Goal: Communication & Community: Answer question/provide support

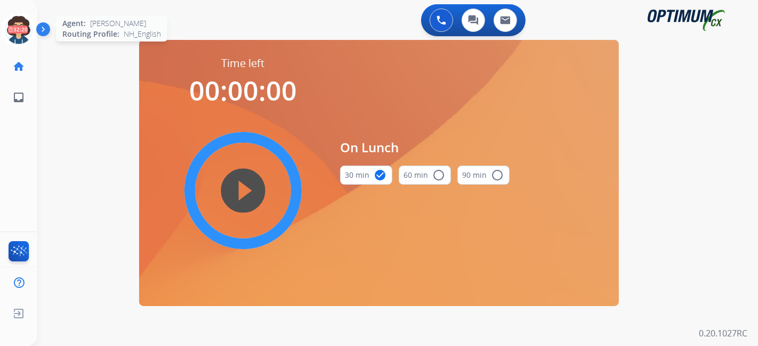
click at [23, 33] on icon at bounding box center [19, 30] width 35 height 35
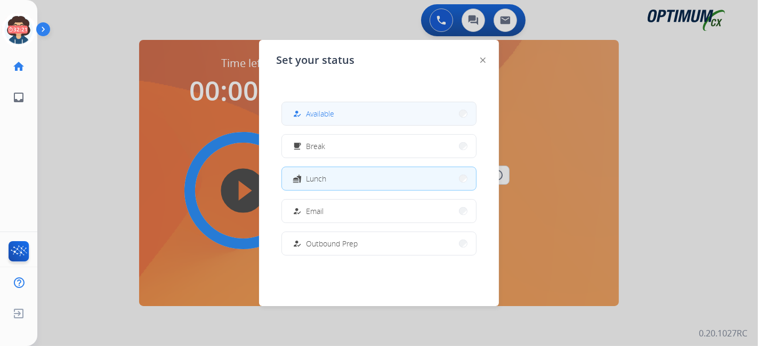
click at [340, 122] on button "how_to_reg Available" at bounding box center [379, 113] width 194 height 23
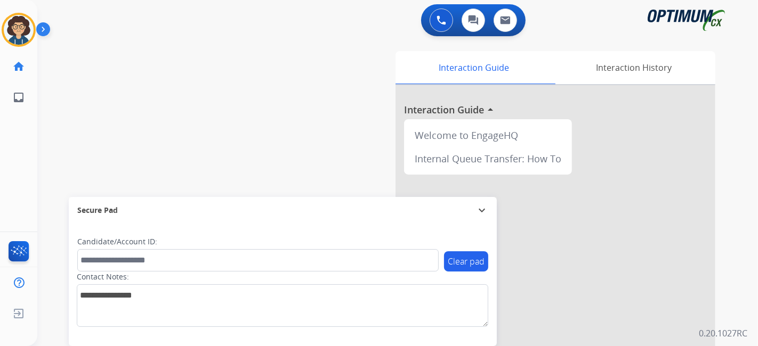
click at [292, 146] on div "swap_horiz Break voice bridge close_fullscreen Connect 3-Way Call merge_type Se…" at bounding box center [384, 260] width 695 height 445
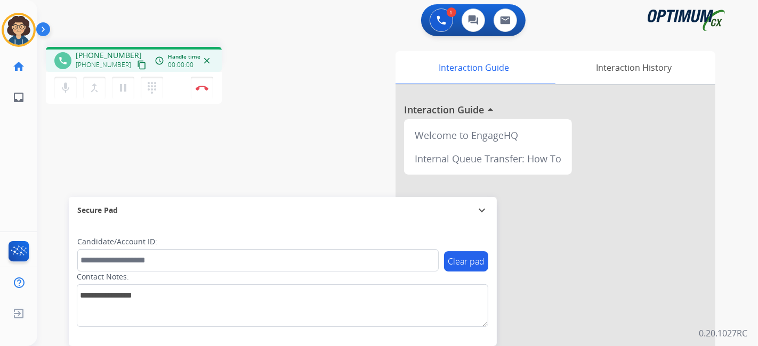
click at [135, 66] on button "content_copy" at bounding box center [141, 65] width 13 height 13
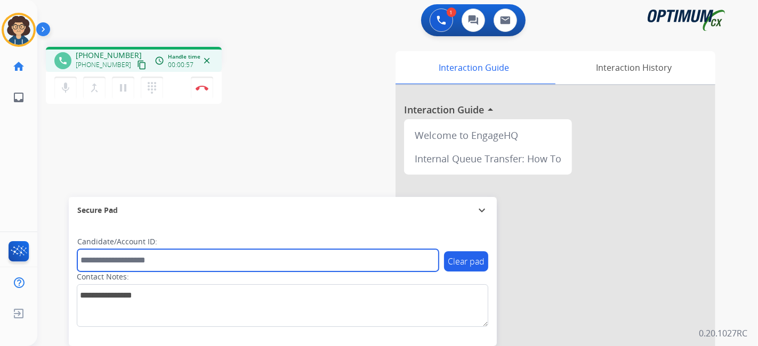
click at [165, 261] on input "text" at bounding box center [257, 260] width 361 height 22
paste input "*******"
type input "*******"
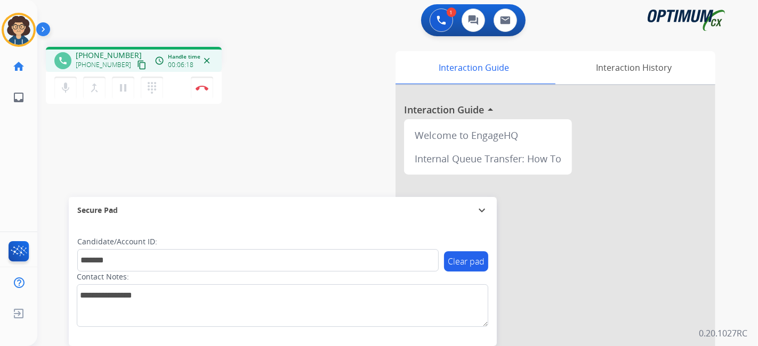
click at [283, 152] on div "phone [PHONE_NUMBER] [PHONE_NUMBER] content_copy access_time Call metrics Queue…" at bounding box center [384, 260] width 695 height 445
click at [205, 89] on img at bounding box center [202, 87] width 13 height 5
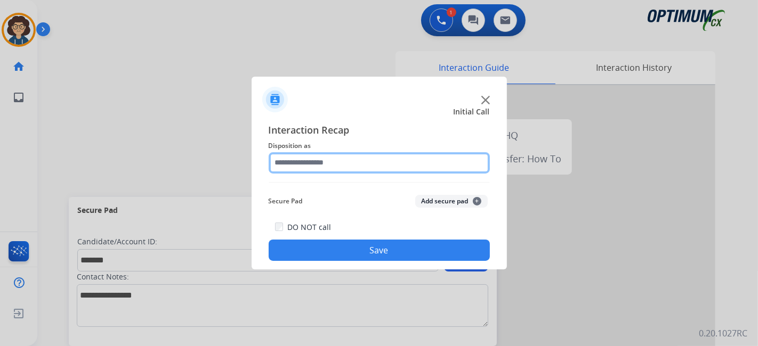
click at [340, 165] on input "text" at bounding box center [379, 162] width 221 height 21
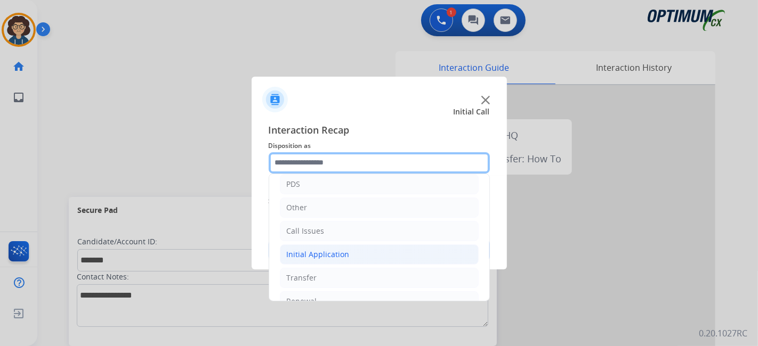
scroll to position [70, 0]
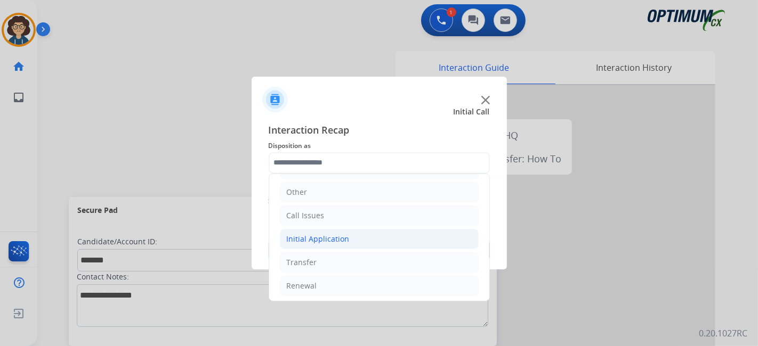
click at [337, 241] on div "Initial Application" at bounding box center [318, 239] width 63 height 11
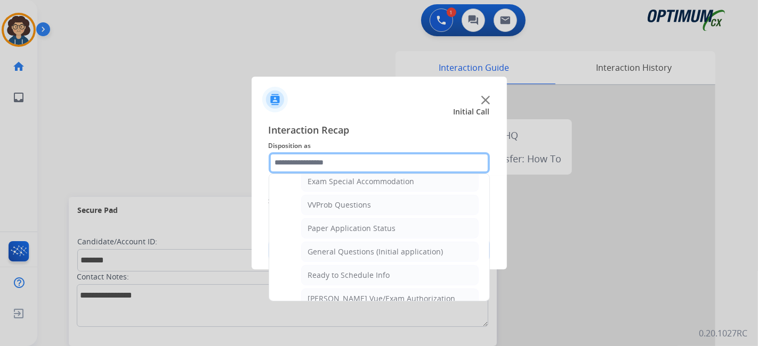
scroll to position [585, 0]
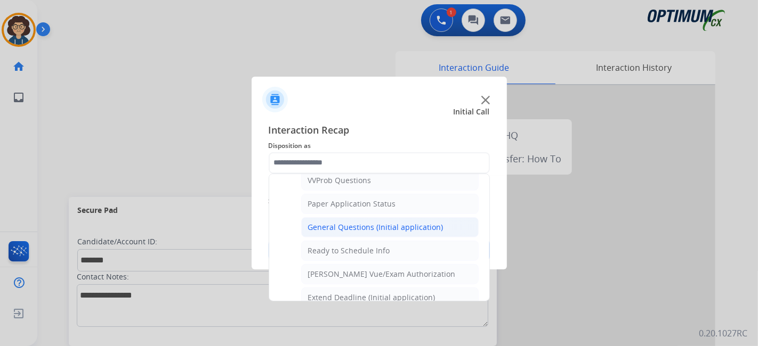
click at [389, 222] on div "General Questions (Initial application)" at bounding box center [375, 227] width 135 height 11
type input "**********"
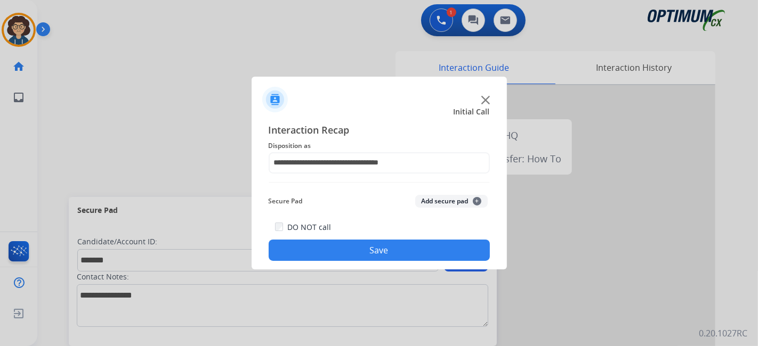
click at [450, 205] on button "Add secure pad +" at bounding box center [451, 201] width 72 height 13
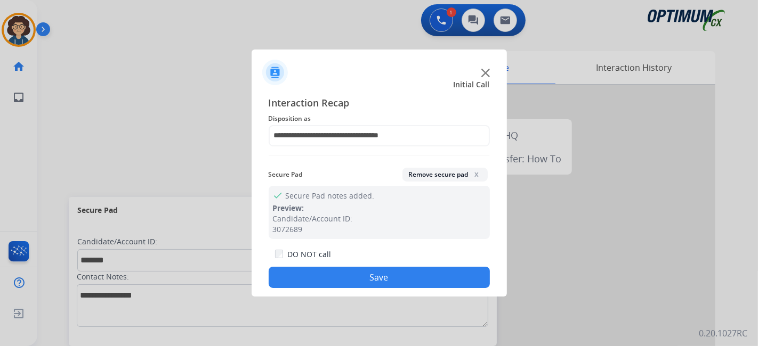
click at [386, 275] on button "Save" at bounding box center [379, 277] width 221 height 21
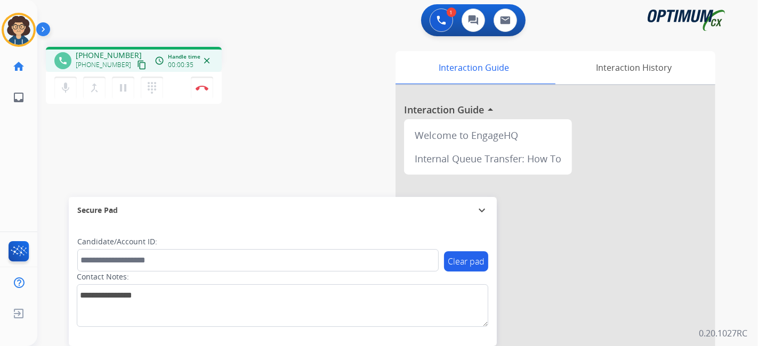
click at [137, 64] on mat-icon "content_copy" at bounding box center [142, 65] width 10 height 10
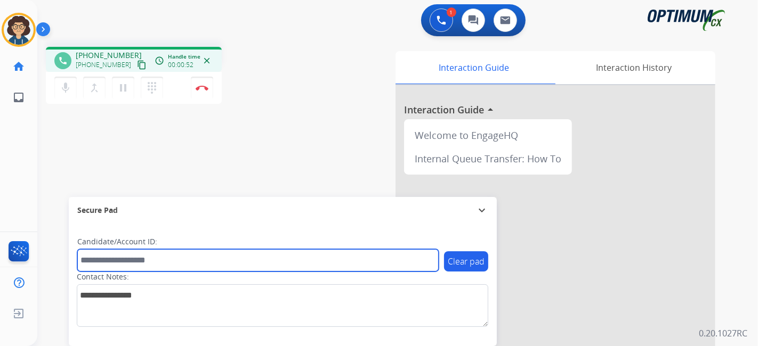
click at [210, 264] on input "text" at bounding box center [257, 260] width 361 height 22
paste input "*******"
type input "*******"
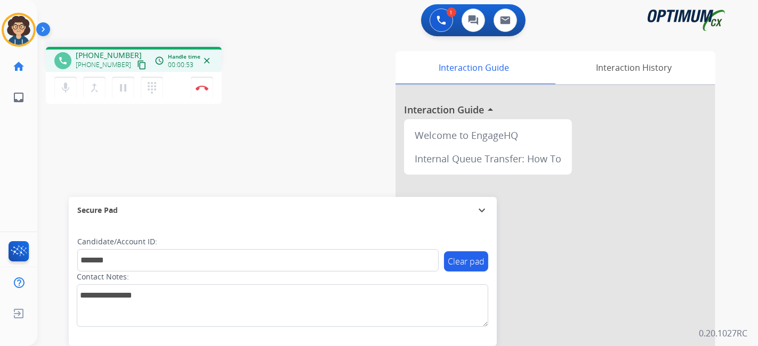
click at [279, 145] on div "phone [PHONE_NUMBER] [PHONE_NUMBER] content_copy access_time Call metrics Queue…" at bounding box center [384, 260] width 695 height 445
click at [340, 136] on div "Interaction Guide Interaction History Interaction Guide arrow_drop_up Welcome t…" at bounding box center [516, 267] width 397 height 432
click at [204, 91] on button "Disconnect" at bounding box center [202, 88] width 22 height 22
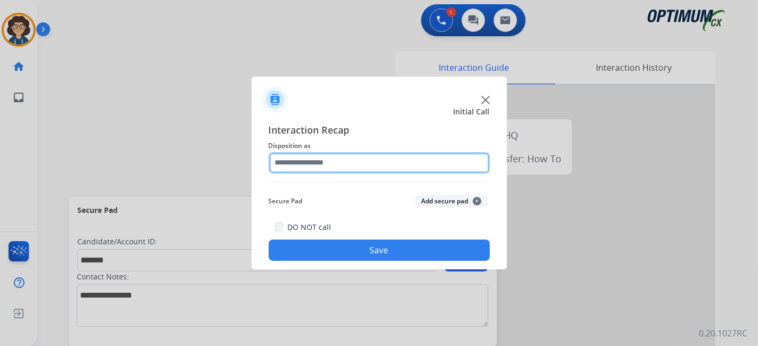
click at [341, 171] on input "text" at bounding box center [379, 162] width 221 height 21
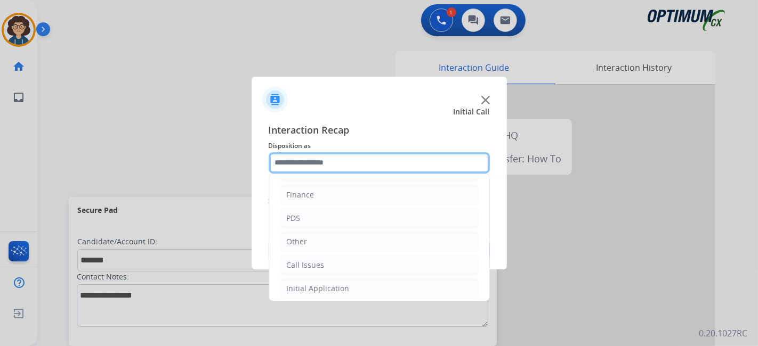
scroll to position [70, 0]
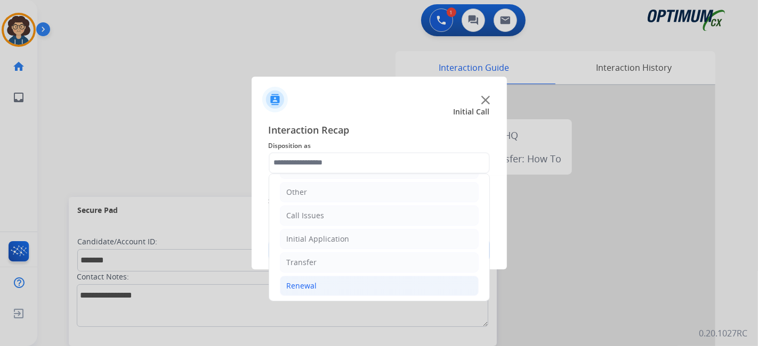
click at [366, 288] on li "Renewal" at bounding box center [379, 286] width 199 height 20
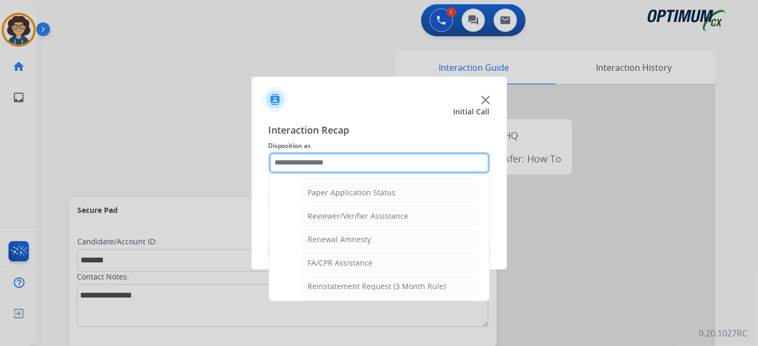
scroll to position [289, 0]
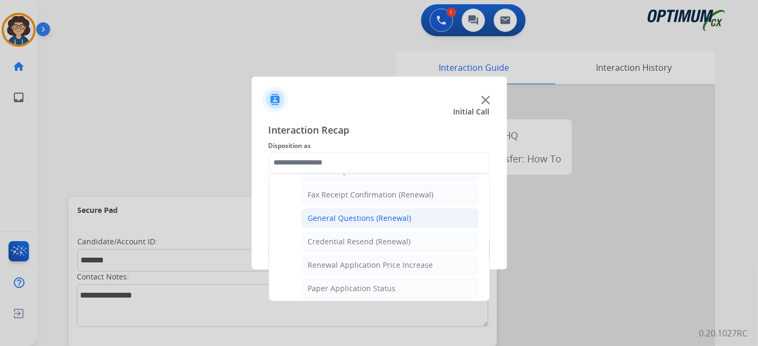
click at [405, 217] on div "General Questions (Renewal)" at bounding box center [359, 218] width 103 height 11
type input "**********"
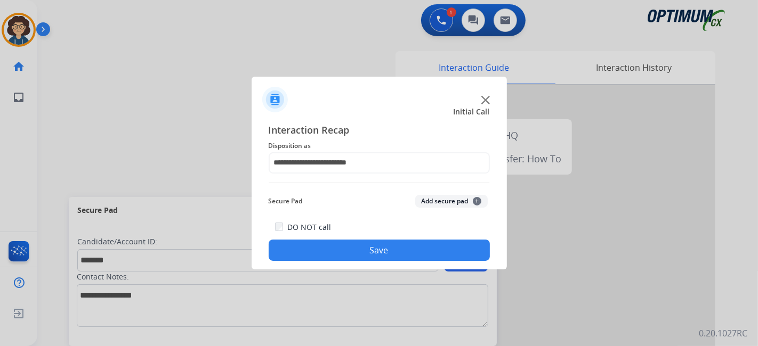
click at [434, 197] on button "Add secure pad +" at bounding box center [451, 201] width 72 height 13
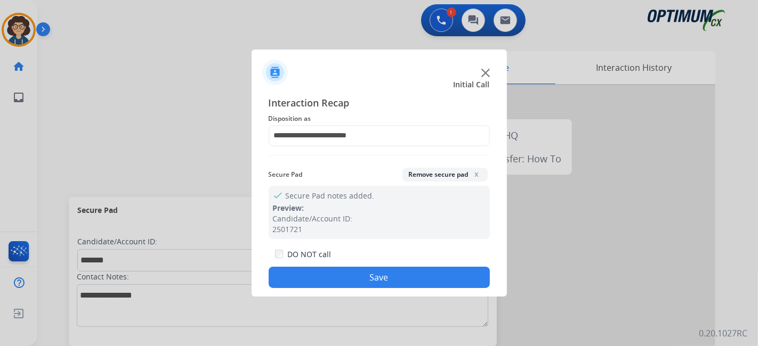
click at [373, 277] on button "Save" at bounding box center [379, 277] width 221 height 21
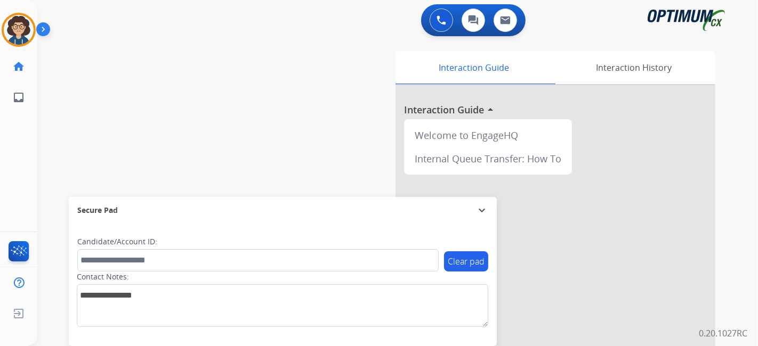
click at [282, 126] on div "swap_horiz Break voice bridge close_fullscreen Connect 3-Way Call merge_type Se…" at bounding box center [384, 260] width 695 height 445
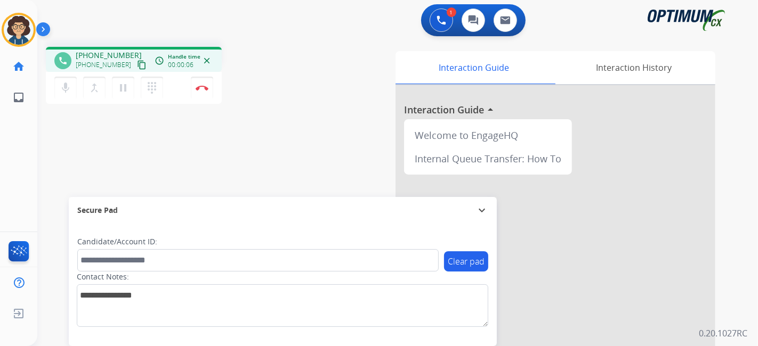
click at [135, 65] on button "content_copy" at bounding box center [141, 65] width 13 height 13
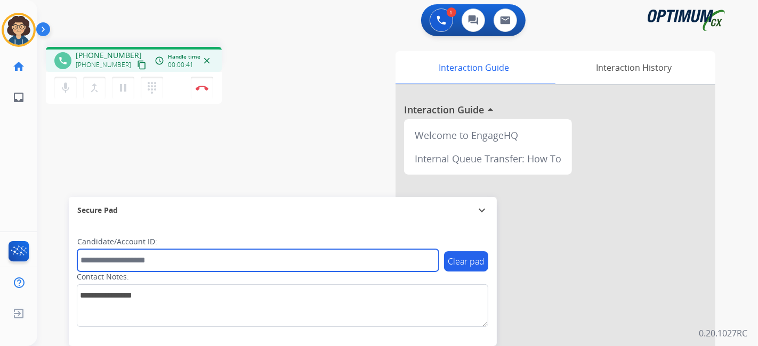
click at [153, 260] on input "text" at bounding box center [257, 260] width 361 height 22
paste input "*******"
type input "*******"
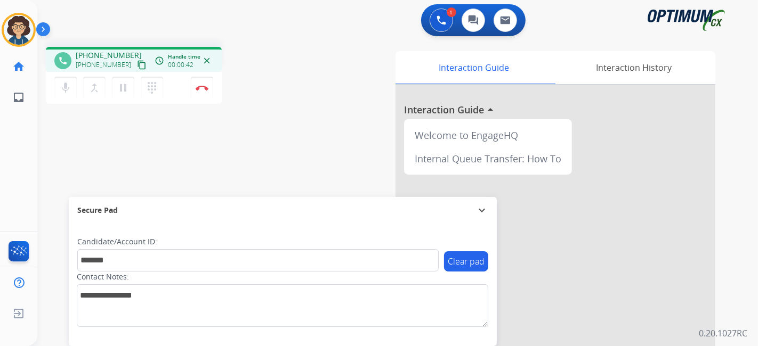
click at [217, 155] on div "phone [PHONE_NUMBER] [PHONE_NUMBER] content_copy access_time Call metrics Queue…" at bounding box center [384, 260] width 695 height 445
click at [298, 164] on div "phone [PHONE_NUMBER] [PHONE_NUMBER] content_copy access_time Call metrics Queue…" at bounding box center [384, 260] width 695 height 445
click at [209, 86] on button "Disconnect" at bounding box center [202, 88] width 22 height 22
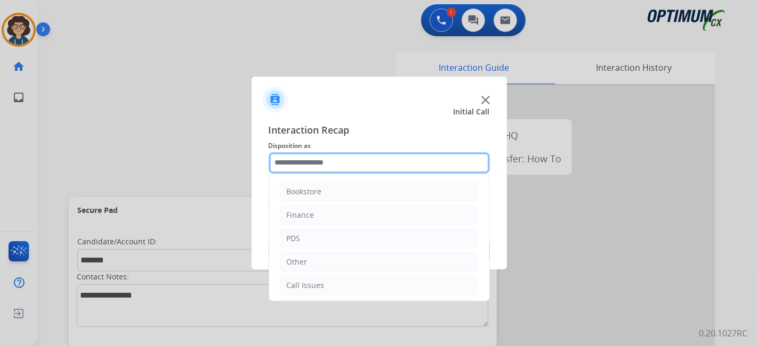
click at [369, 158] on input "text" at bounding box center [379, 162] width 221 height 21
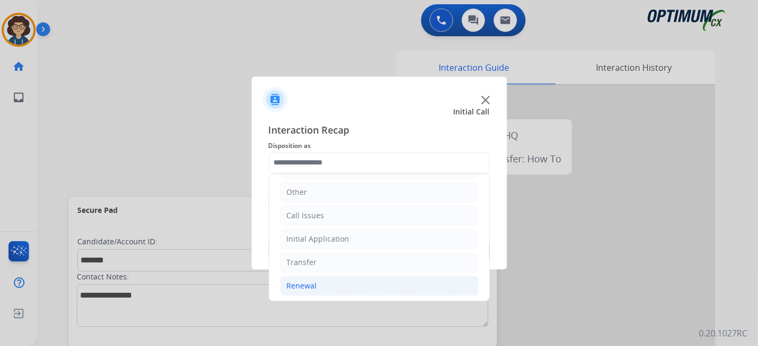
click at [358, 279] on li "Renewal" at bounding box center [379, 286] width 199 height 20
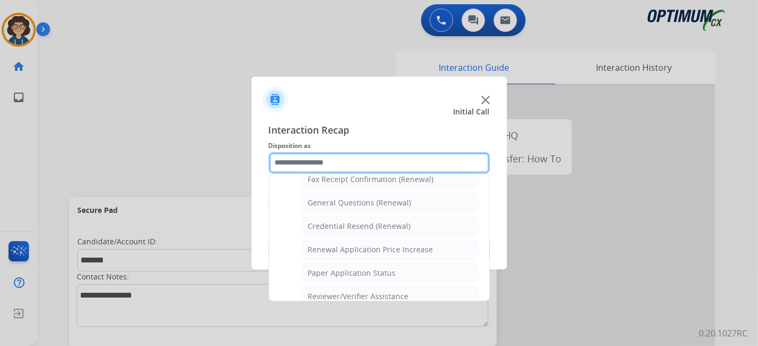
scroll to position [284, 0]
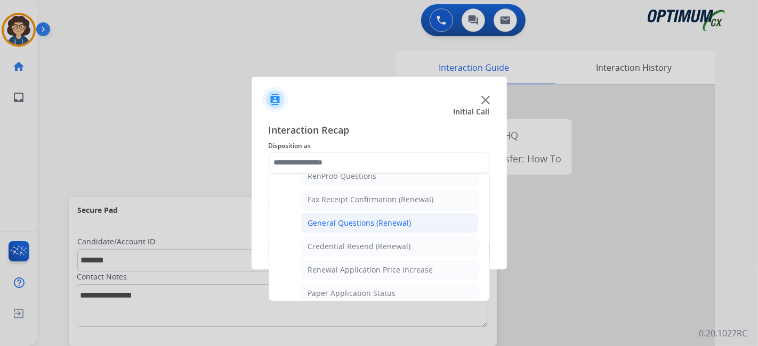
click at [412, 213] on li "General Questions (Renewal)" at bounding box center [389, 223] width 177 height 20
type input "**********"
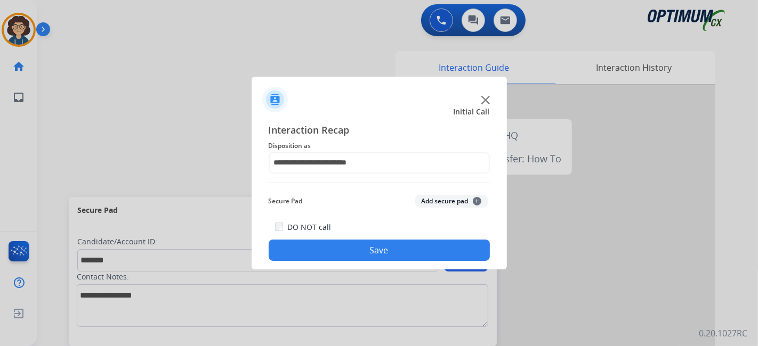
click at [444, 203] on button "Add secure pad +" at bounding box center [451, 201] width 72 height 13
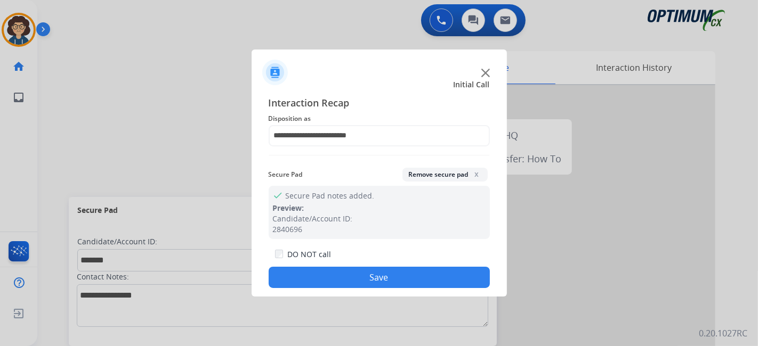
click at [395, 269] on button "Save" at bounding box center [379, 277] width 221 height 21
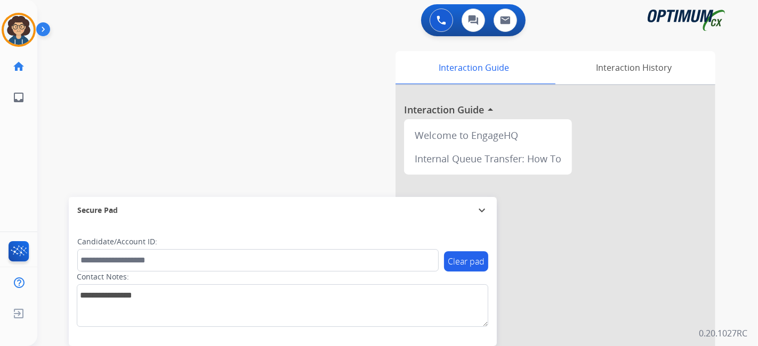
click at [210, 18] on div "0 Voice Interactions 0 Chat Interactions 0 Email Interactions" at bounding box center [391, 21] width 682 height 34
click at [303, 148] on div "swap_horiz Break voice bridge close_fullscreen Connect 3-Way Call merge_type Se…" at bounding box center [384, 260] width 695 height 445
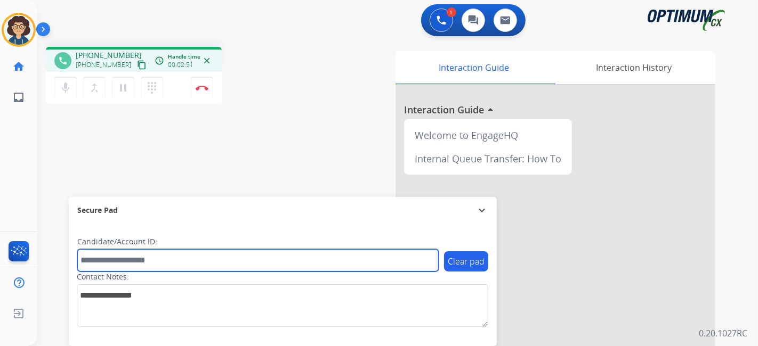
click at [151, 257] on input "text" at bounding box center [257, 260] width 361 height 22
paste input "*******"
type input "*******"
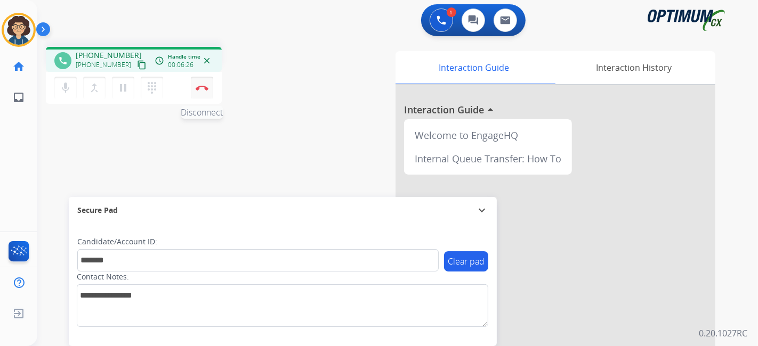
click at [208, 93] on button "Disconnect" at bounding box center [202, 88] width 22 height 22
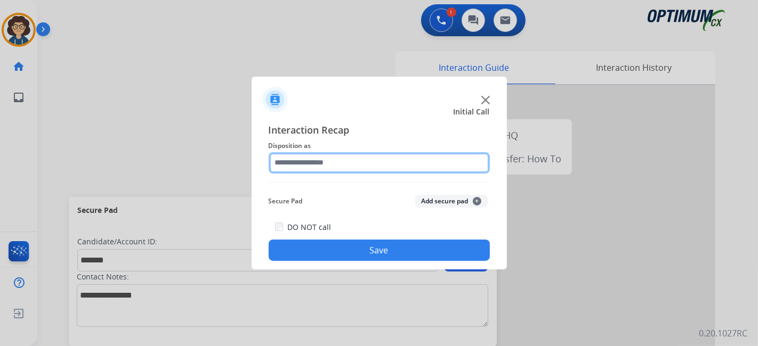
click at [400, 167] on input "text" at bounding box center [379, 162] width 221 height 21
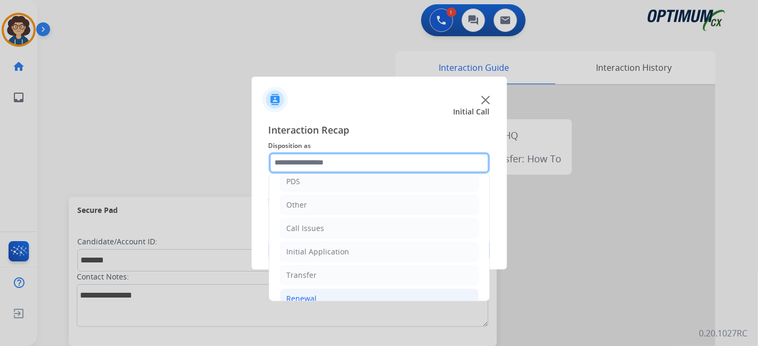
scroll to position [70, 0]
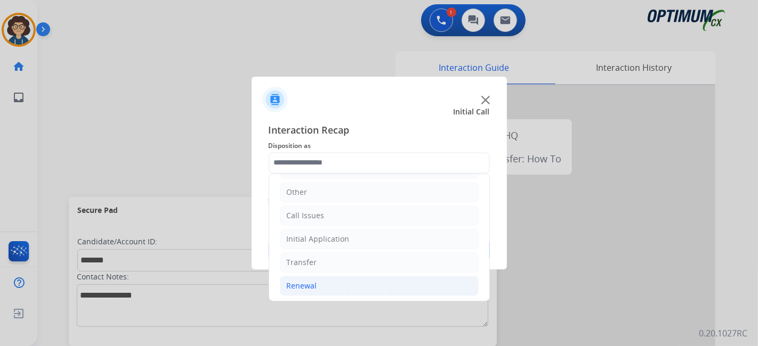
drag, startPoint x: 360, startPoint y: 281, endPoint x: 372, endPoint y: 278, distance: 11.6
click at [368, 280] on li "Renewal" at bounding box center [379, 286] width 199 height 20
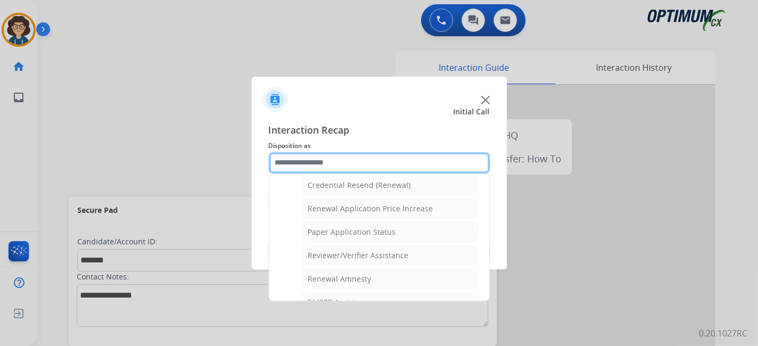
scroll to position [264, 0]
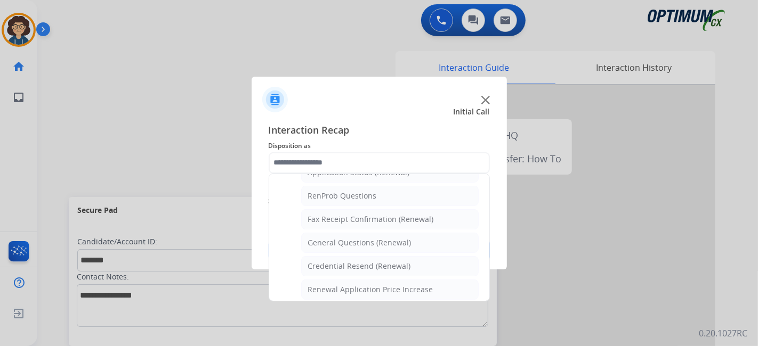
click at [396, 227] on ul "Names Change Questions/Assistance (Renewal) Extend Deadline (Renewal) Applicati…" at bounding box center [379, 273] width 199 height 336
click at [399, 238] on div "General Questions (Renewal)" at bounding box center [359, 243] width 103 height 11
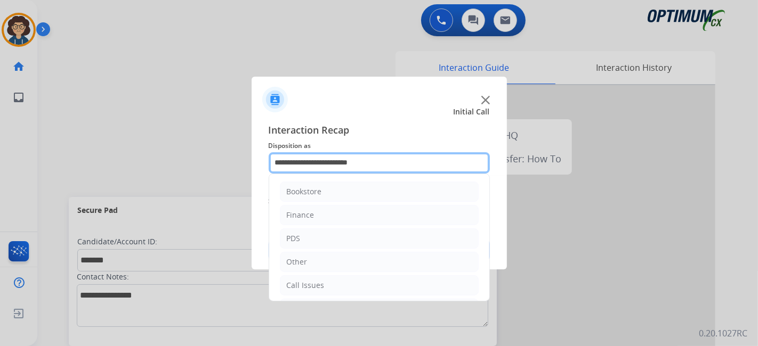
click at [433, 161] on input "**********" at bounding box center [379, 162] width 221 height 21
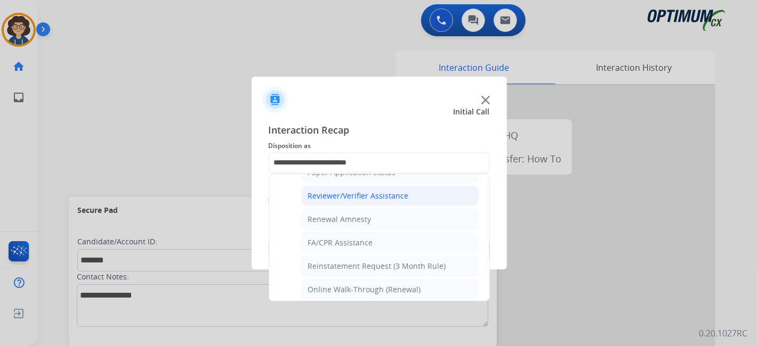
click at [400, 197] on li "Reviewer/Verifier Assistance" at bounding box center [389, 196] width 177 height 20
type input "**********"
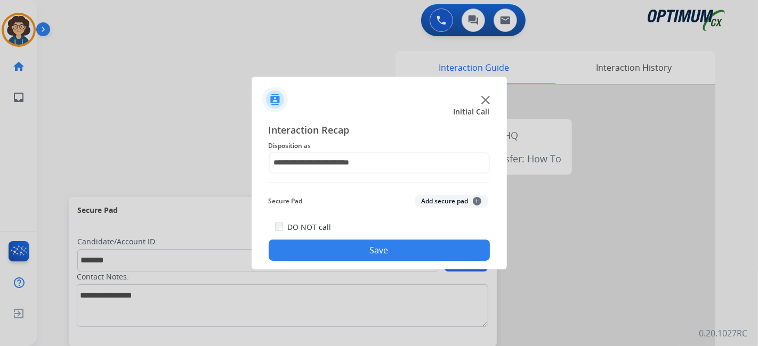
click at [438, 202] on button "Add secure pad +" at bounding box center [451, 201] width 72 height 13
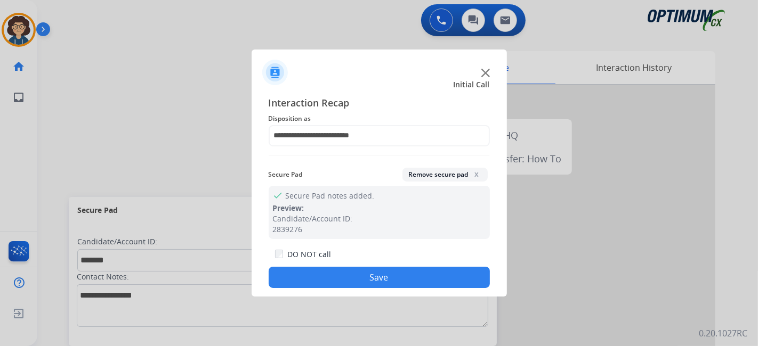
click at [394, 272] on button "Save" at bounding box center [379, 277] width 221 height 21
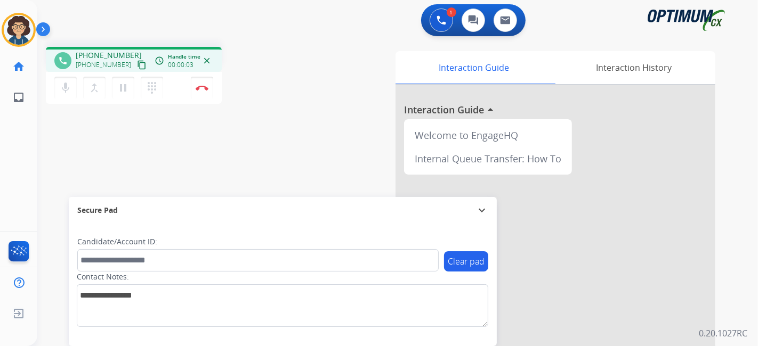
click at [137, 68] on mat-icon "content_copy" at bounding box center [142, 65] width 10 height 10
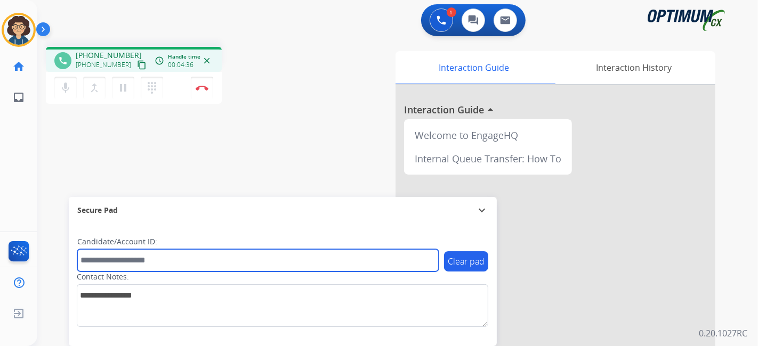
click at [148, 259] on input "text" at bounding box center [257, 260] width 361 height 22
paste input "*******"
type input "*******"
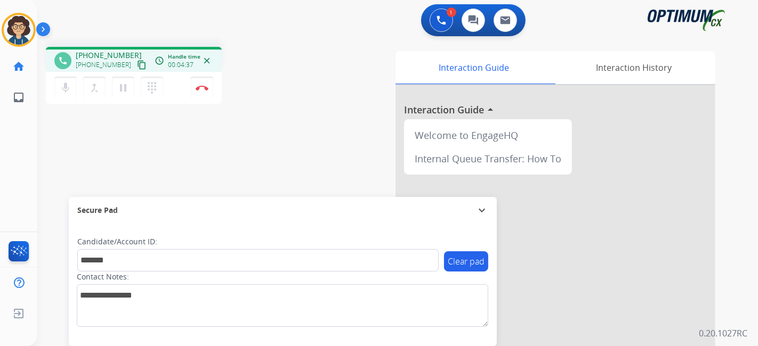
click at [235, 171] on div "phone [PHONE_NUMBER] [PHONE_NUMBER] content_copy access_time Call metrics Queue…" at bounding box center [384, 260] width 695 height 445
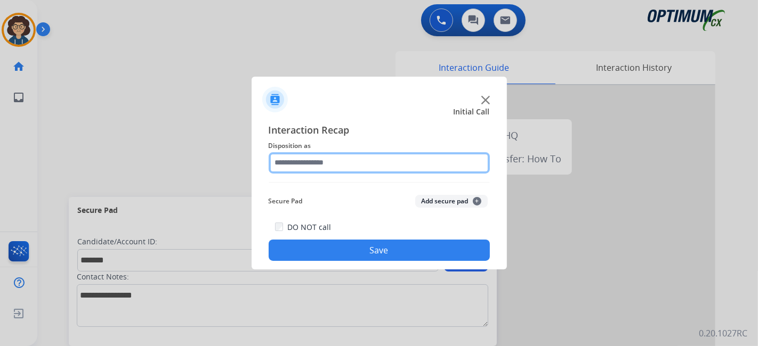
click at [350, 165] on input "text" at bounding box center [379, 162] width 221 height 21
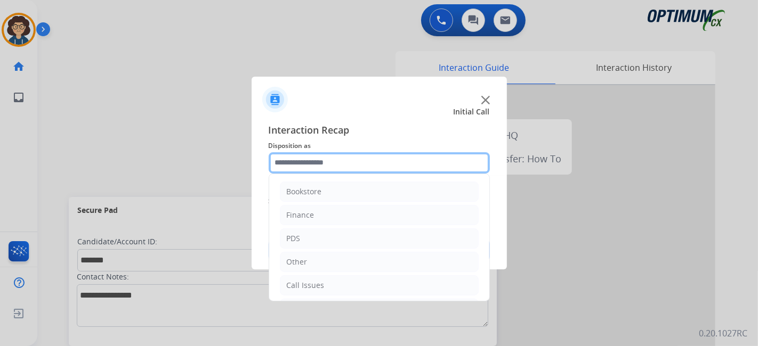
scroll to position [70, 0]
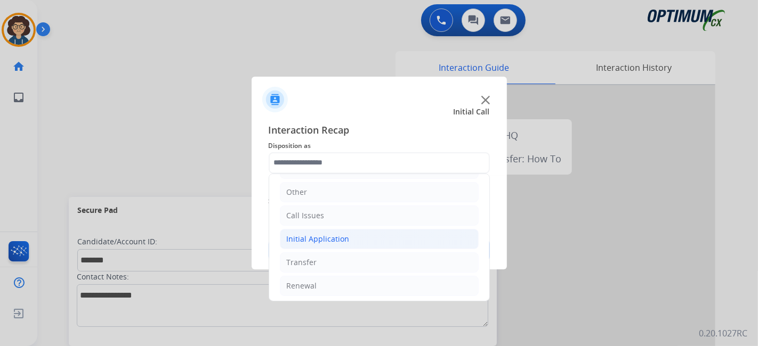
click at [344, 236] on div "Initial Application" at bounding box center [318, 239] width 63 height 11
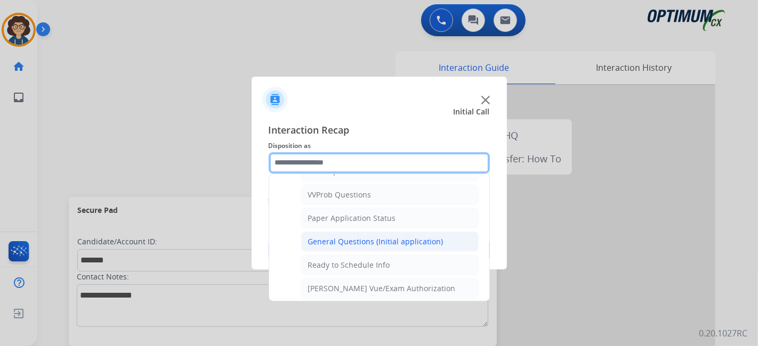
scroll to position [553, 0]
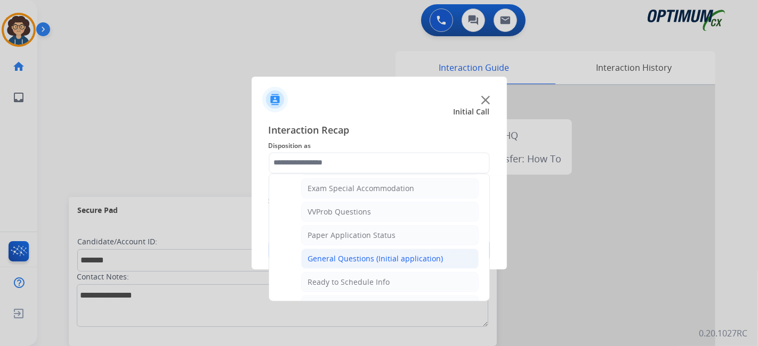
click at [408, 256] on div "General Questions (Initial application)" at bounding box center [375, 259] width 135 height 11
type input "**********"
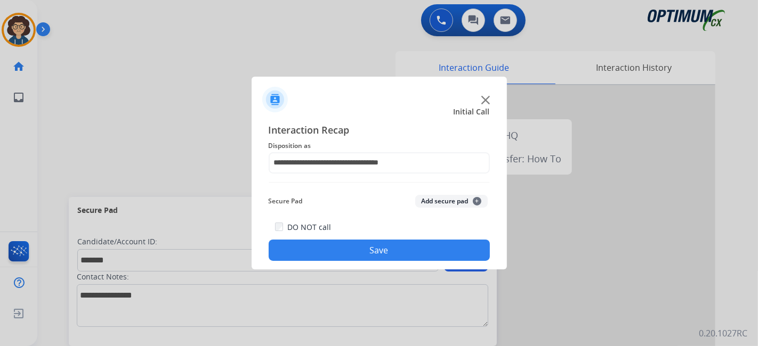
click at [458, 200] on button "Add secure pad +" at bounding box center [451, 201] width 72 height 13
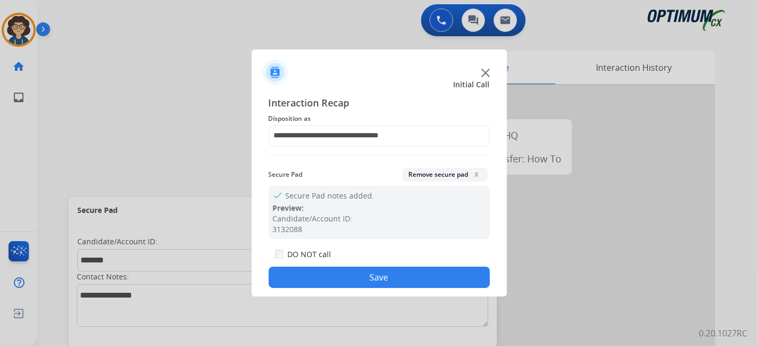
click at [392, 287] on button "Save" at bounding box center [379, 277] width 221 height 21
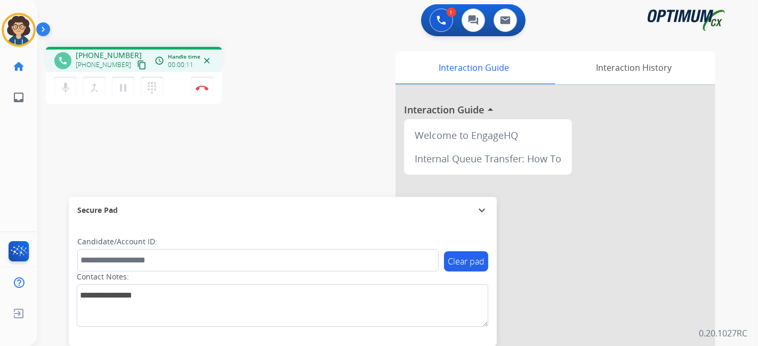
click at [137, 67] on mat-icon "content_copy" at bounding box center [142, 65] width 10 height 10
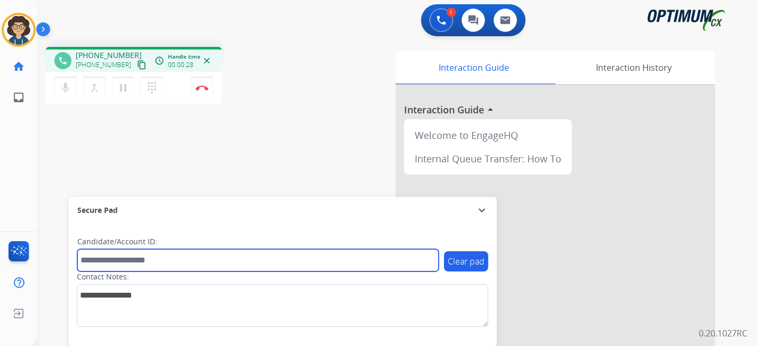
click at [210, 263] on input "text" at bounding box center [257, 260] width 361 height 22
paste input "*******"
type input "*******"
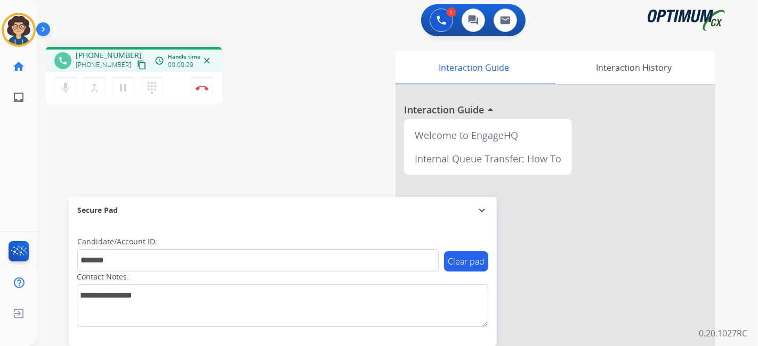
click at [253, 160] on div "phone [PHONE_NUMBER] [PHONE_NUMBER] content_copy access_time Call metrics Queue…" at bounding box center [384, 260] width 695 height 445
click at [204, 92] on button "Disconnect" at bounding box center [202, 88] width 22 height 22
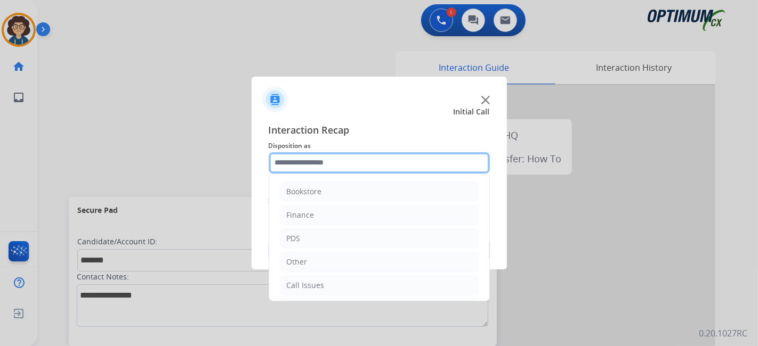
click at [353, 166] on input "text" at bounding box center [379, 162] width 221 height 21
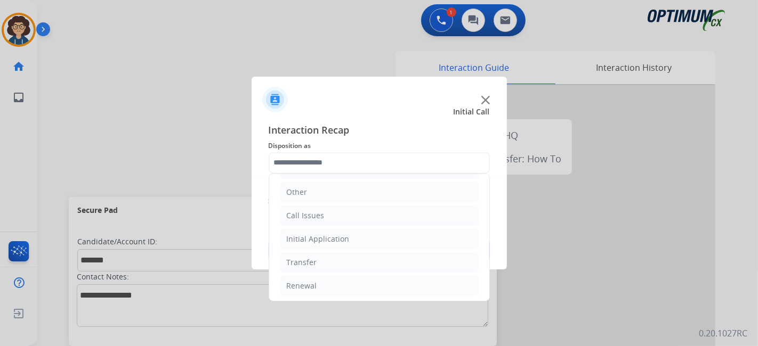
click at [373, 226] on ul "Bookstore Finance PDS Other Call Issues Initial Application Transfer Renewal" at bounding box center [379, 203] width 220 height 199
click at [383, 237] on li "Initial Application" at bounding box center [379, 239] width 199 height 20
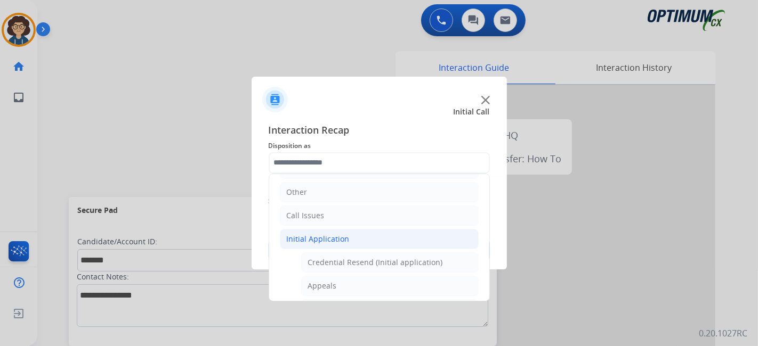
click at [489, 196] on div "Bookstore Finance PDS Other Call Issues Initial Application Credential Resend (…" at bounding box center [379, 238] width 221 height 128
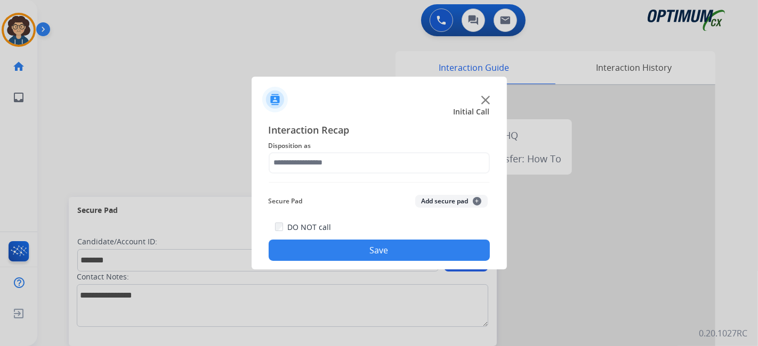
drag, startPoint x: 484, startPoint y: 195, endPoint x: 482, endPoint y: 225, distance: 30.5
click at [462, 206] on button "Add secure pad +" at bounding box center [451, 201] width 72 height 13
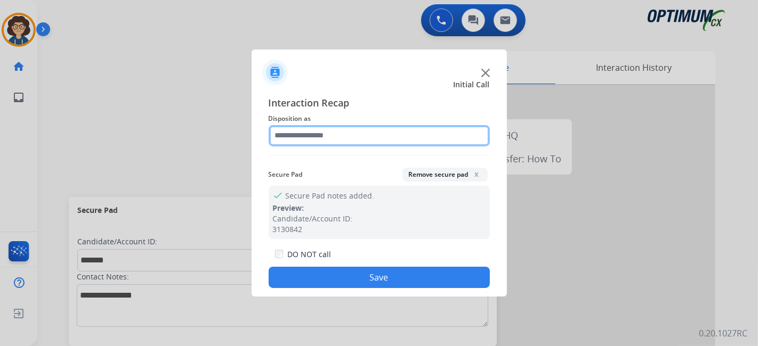
click at [448, 139] on input "text" at bounding box center [379, 135] width 221 height 21
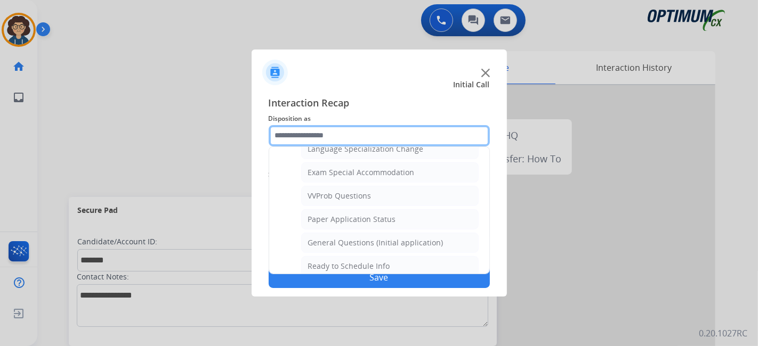
scroll to position [548, 0]
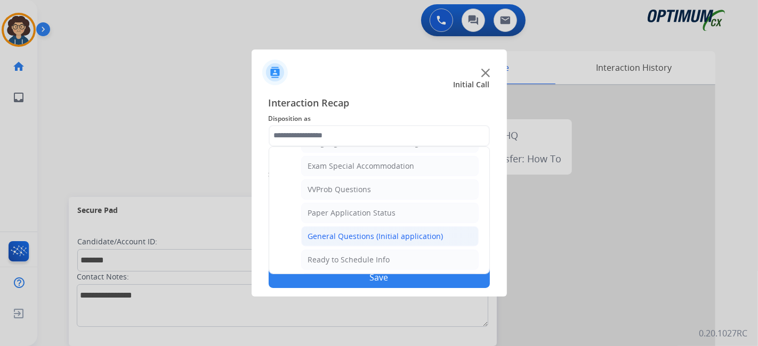
click at [425, 231] on div "General Questions (Initial application)" at bounding box center [375, 236] width 135 height 11
type input "**********"
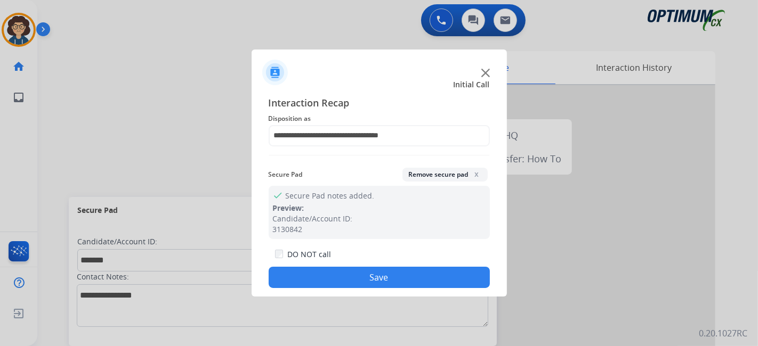
click at [373, 277] on button "Save" at bounding box center [379, 277] width 221 height 21
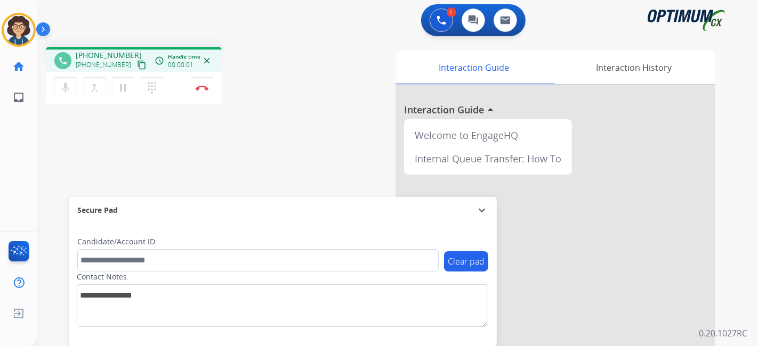
click at [137, 65] on mat-icon "content_copy" at bounding box center [142, 65] width 10 height 10
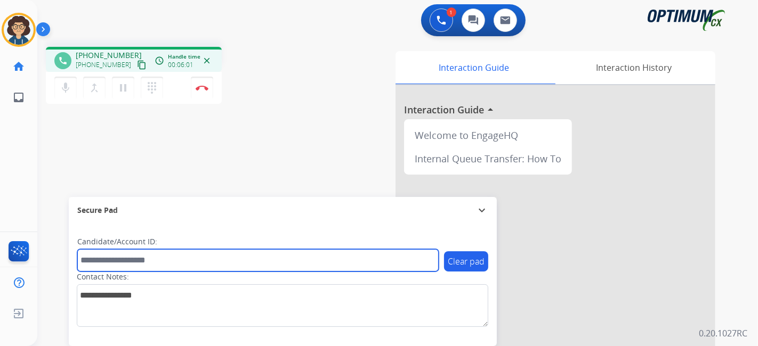
click at [167, 256] on input "text" at bounding box center [257, 260] width 361 height 22
paste input "*******"
type input "*******"
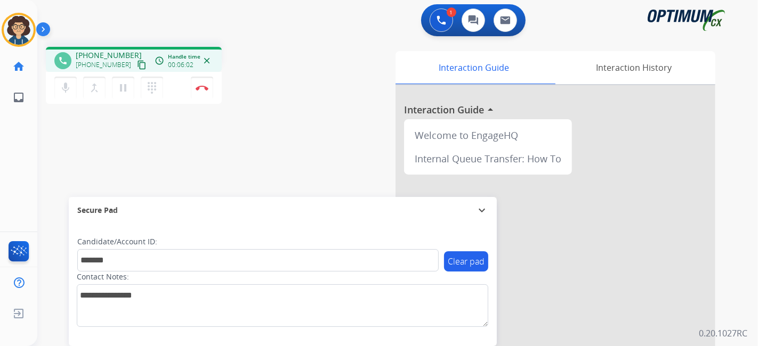
click at [240, 150] on div "phone [PHONE_NUMBER] [PHONE_NUMBER] content_copy access_time Call metrics Queue…" at bounding box center [384, 260] width 695 height 445
click at [269, 131] on div "phone [PHONE_NUMBER] [PHONE_NUMBER] content_copy access_time Call metrics Queue…" at bounding box center [384, 260] width 695 height 445
click at [210, 90] on button "Disconnect" at bounding box center [202, 88] width 22 height 22
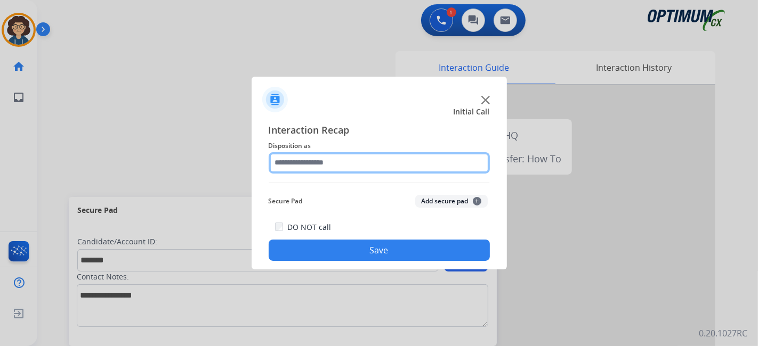
click at [359, 167] on input "text" at bounding box center [379, 162] width 221 height 21
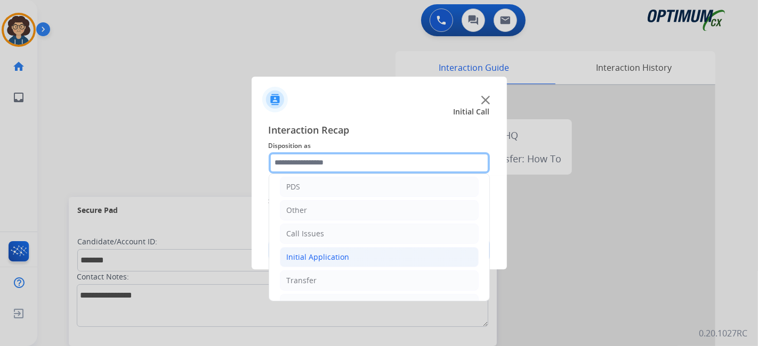
scroll to position [70, 0]
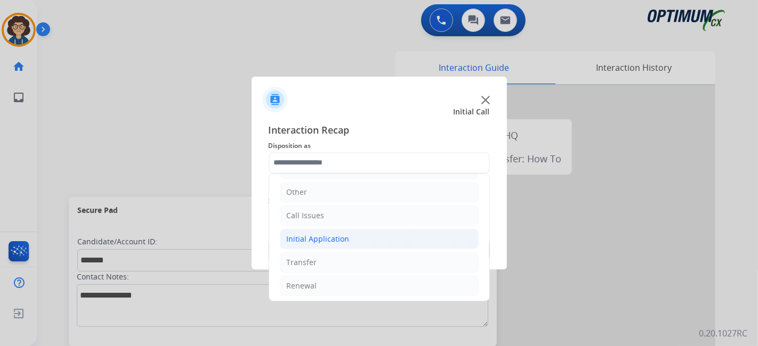
click at [385, 239] on li "Initial Application" at bounding box center [379, 239] width 199 height 20
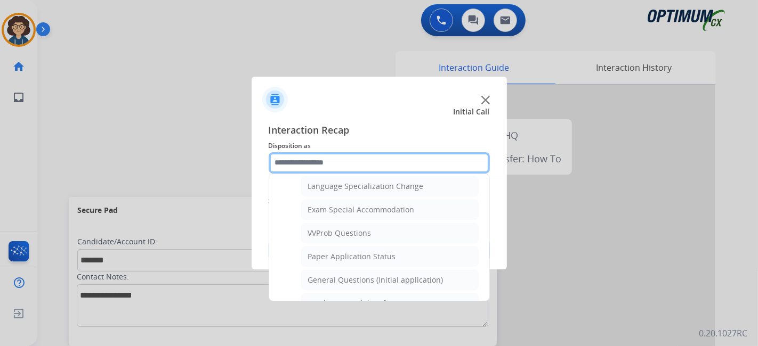
scroll to position [534, 0]
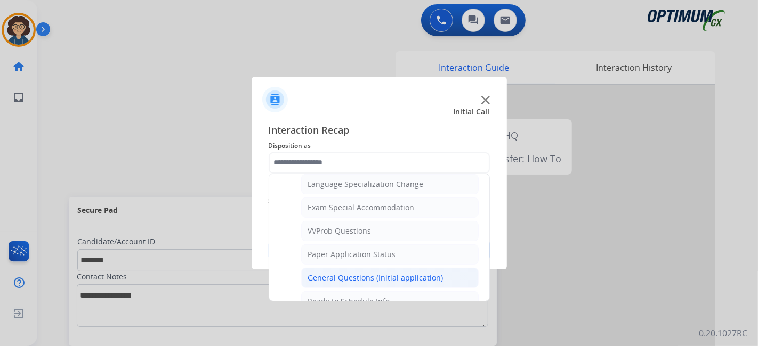
click at [423, 273] on div "General Questions (Initial application)" at bounding box center [375, 278] width 135 height 11
type input "**********"
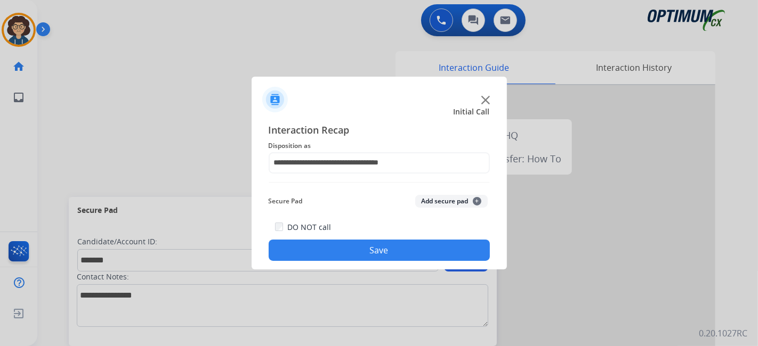
click at [445, 201] on button "Add secure pad +" at bounding box center [451, 201] width 72 height 13
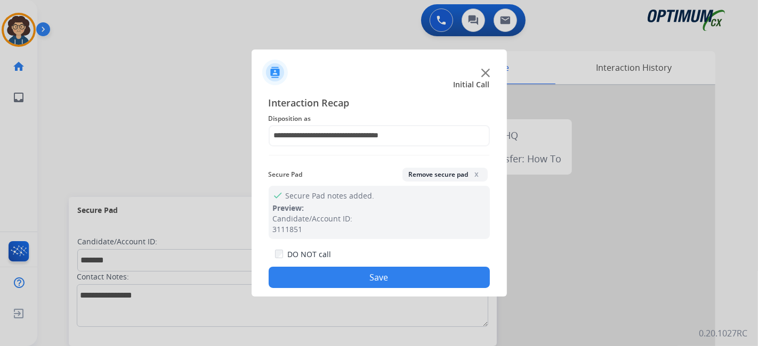
click at [399, 280] on button "Save" at bounding box center [379, 277] width 221 height 21
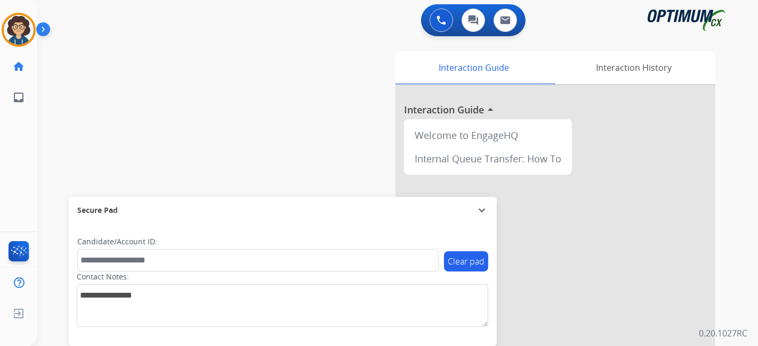
click at [240, 159] on div "swap_horiz Break voice bridge close_fullscreen Connect 3-Way Call merge_type Se…" at bounding box center [384, 260] width 695 height 445
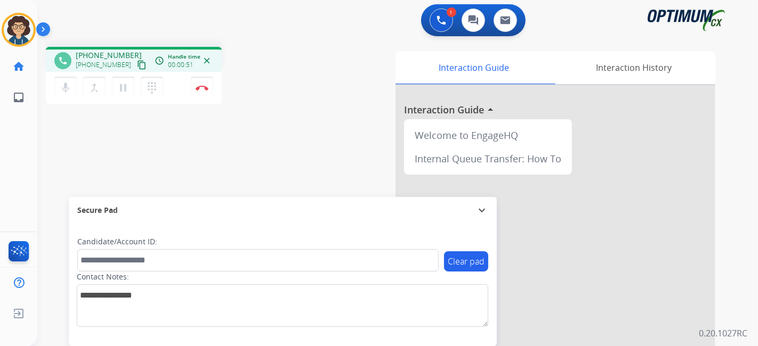
click at [137, 66] on mat-icon "content_copy" at bounding box center [142, 65] width 10 height 10
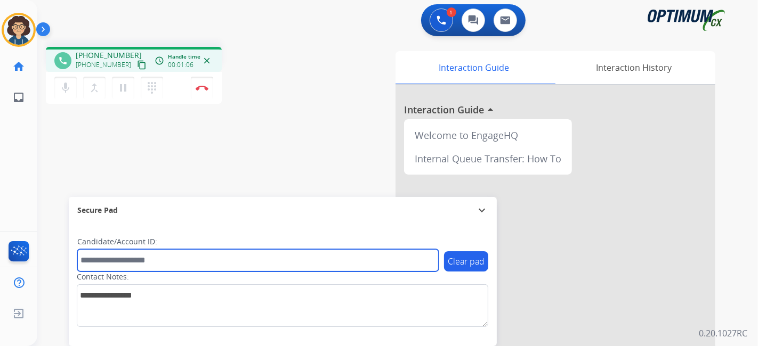
click at [177, 259] on input "text" at bounding box center [257, 260] width 361 height 22
paste input "*******"
type input "*******"
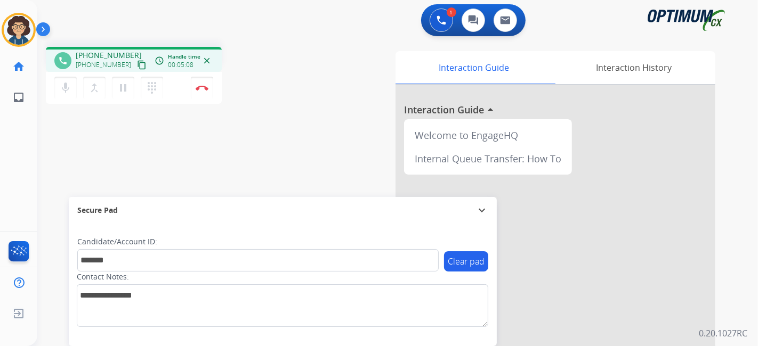
click at [303, 92] on div "phone [PHONE_NUMBER] [PHONE_NUMBER] content_copy access_time Call metrics Queue…" at bounding box center [180, 77] width 268 height 60
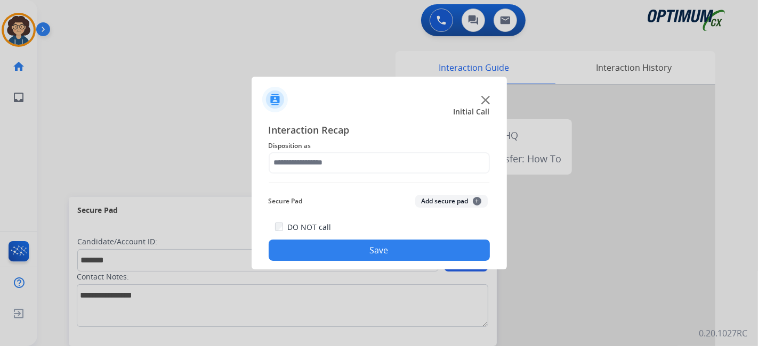
click at [209, 87] on div at bounding box center [379, 173] width 758 height 346
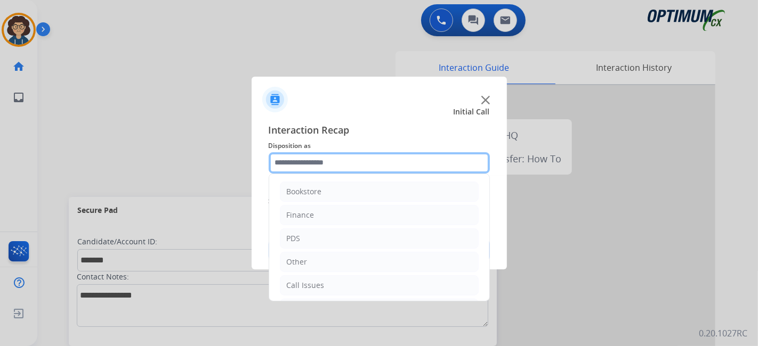
click at [329, 171] on input "text" at bounding box center [379, 162] width 221 height 21
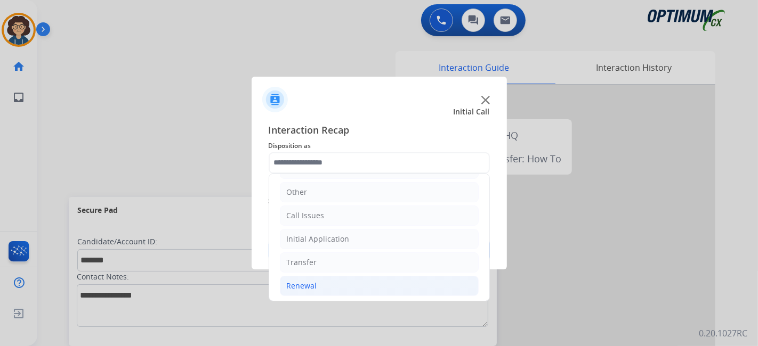
click at [345, 288] on li "Renewal" at bounding box center [379, 286] width 199 height 20
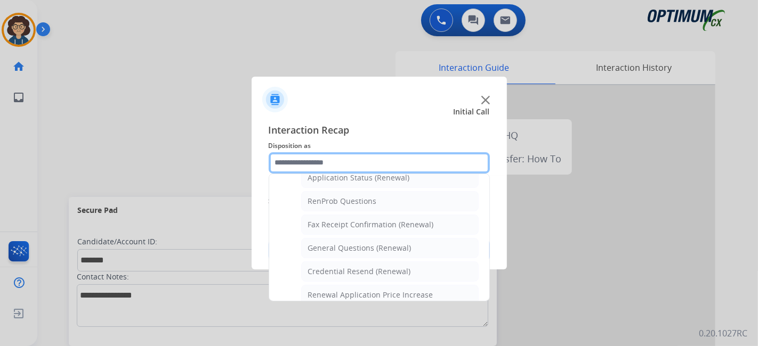
scroll to position [256, 0]
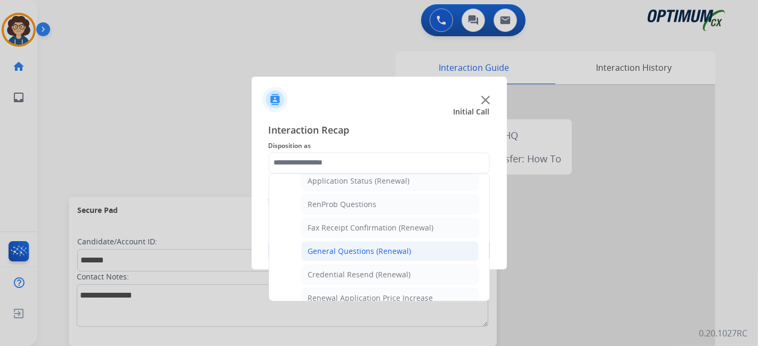
click at [408, 241] on li "General Questions (Renewal)" at bounding box center [389, 251] width 177 height 20
type input "**********"
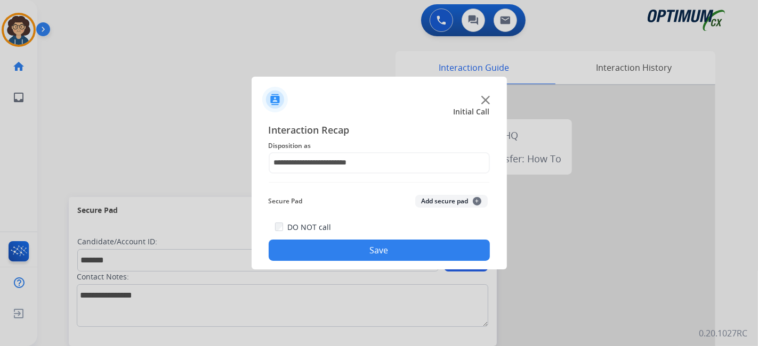
click at [437, 199] on button "Add secure pad +" at bounding box center [451, 201] width 72 height 13
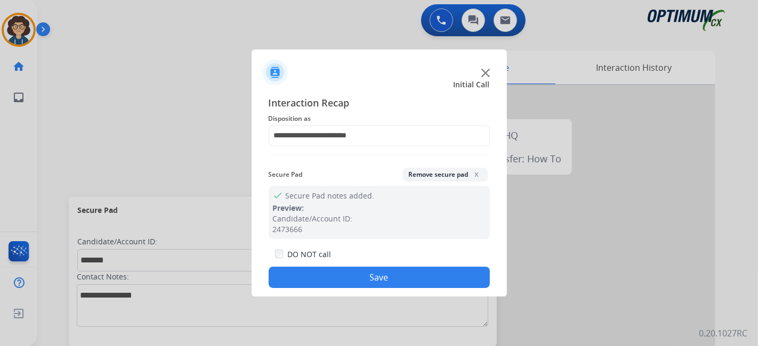
click at [391, 288] on button "Save" at bounding box center [379, 277] width 221 height 21
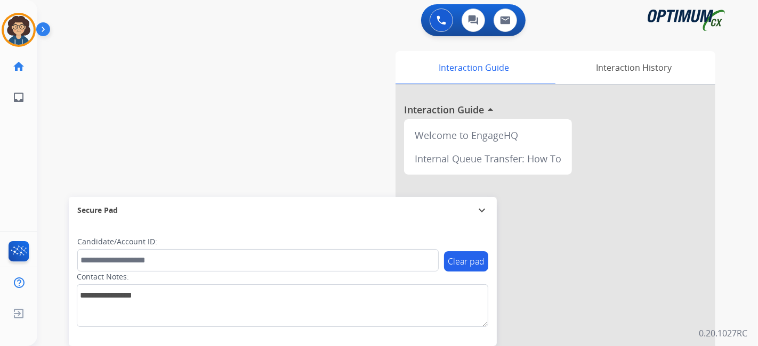
click at [391, 281] on div "Contact Notes:" at bounding box center [282, 299] width 411 height 55
click at [9, 20] on img at bounding box center [19, 30] width 30 height 30
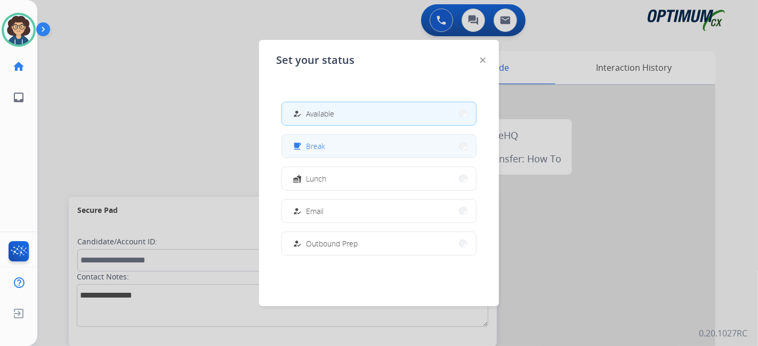
click at [389, 156] on button "free_breakfast Break" at bounding box center [379, 146] width 194 height 23
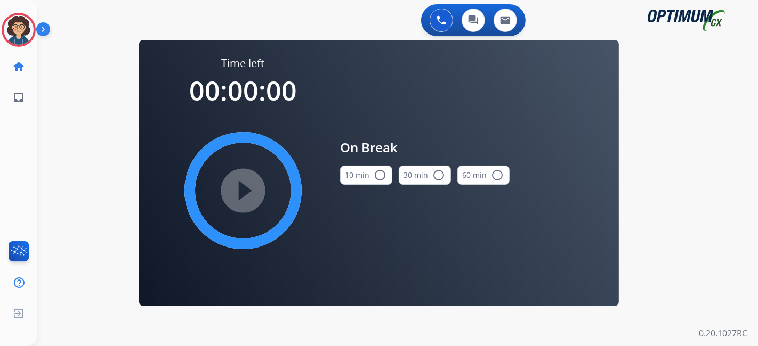
click at [369, 177] on button "10 min radio_button_unchecked" at bounding box center [366, 175] width 52 height 19
click at [237, 197] on mat-icon "play_circle_filled" at bounding box center [243, 190] width 13 height 13
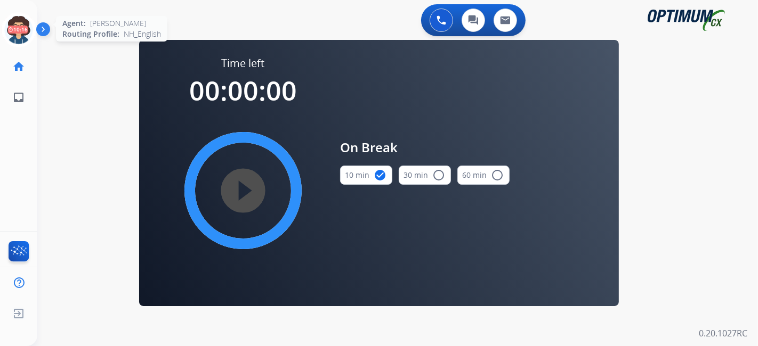
click at [11, 29] on icon at bounding box center [19, 30] width 35 height 35
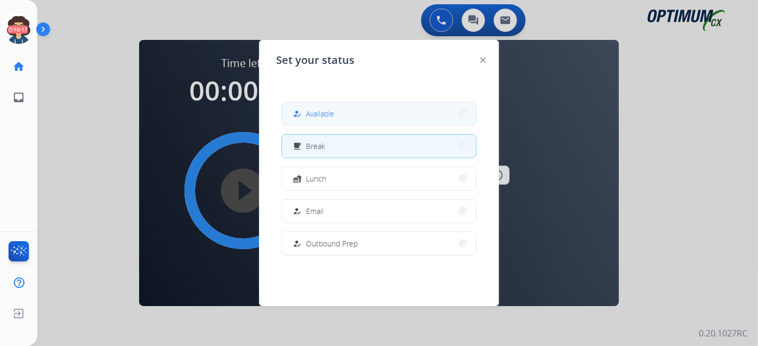
click at [360, 120] on button "how_to_reg Available" at bounding box center [379, 113] width 194 height 23
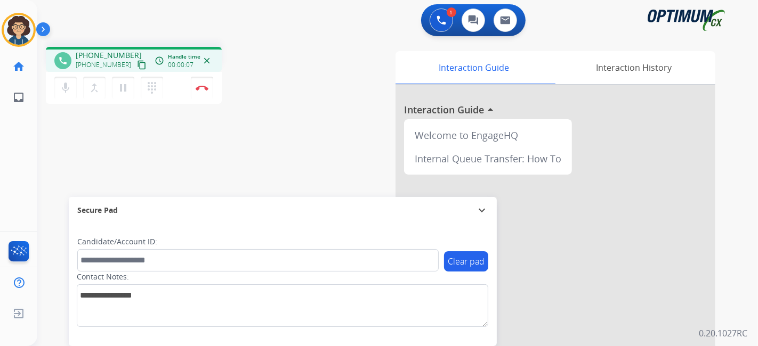
click at [137, 66] on mat-icon "content_copy" at bounding box center [142, 65] width 10 height 10
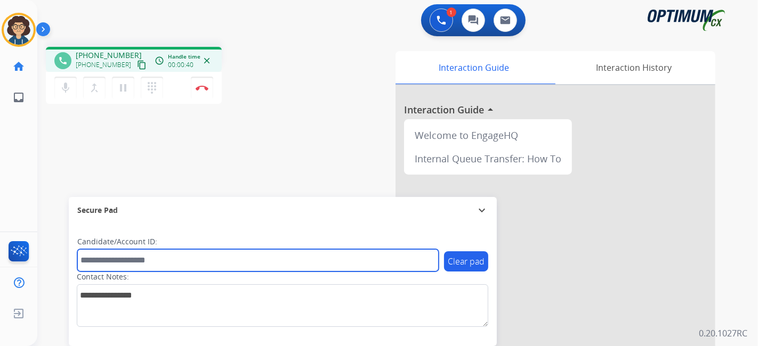
click at [203, 260] on input "text" at bounding box center [257, 260] width 361 height 22
paste input "*******"
type input "*******"
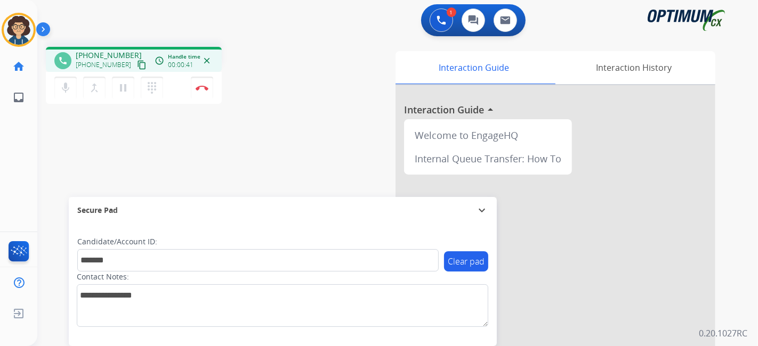
click at [283, 172] on div "phone [PHONE_NUMBER] [PHONE_NUMBER] content_copy access_time Call metrics Queue…" at bounding box center [384, 260] width 695 height 445
click at [127, 88] on mat-icon "pause" at bounding box center [123, 88] width 13 height 13
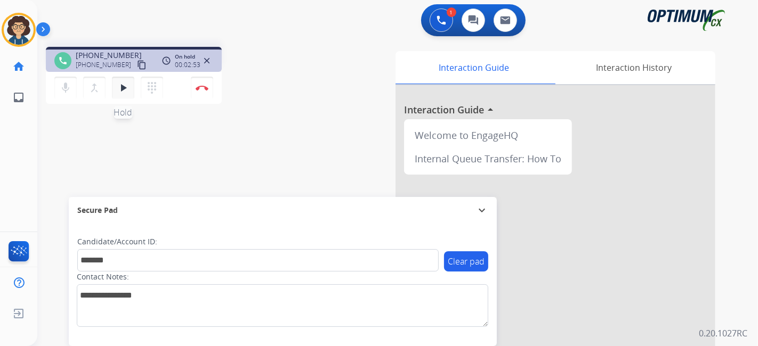
click at [125, 91] on mat-icon "play_arrow" at bounding box center [123, 88] width 13 height 13
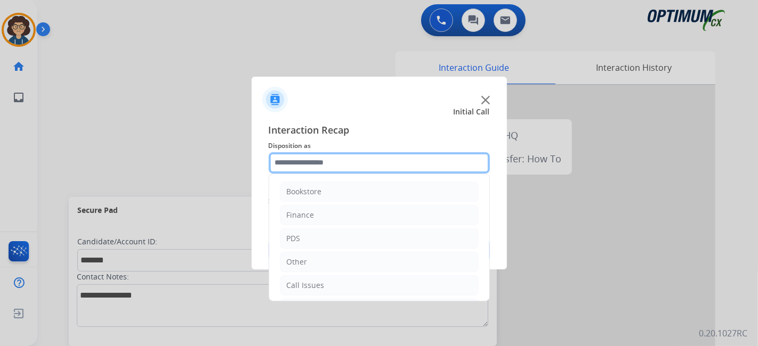
click at [386, 164] on input "text" at bounding box center [379, 162] width 221 height 21
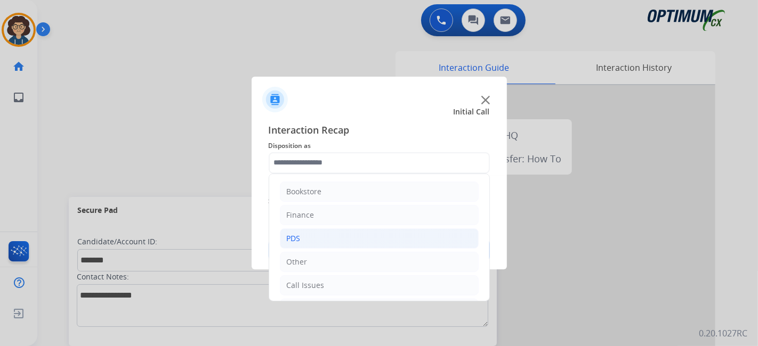
click at [343, 233] on li "PDS" at bounding box center [379, 239] width 199 height 20
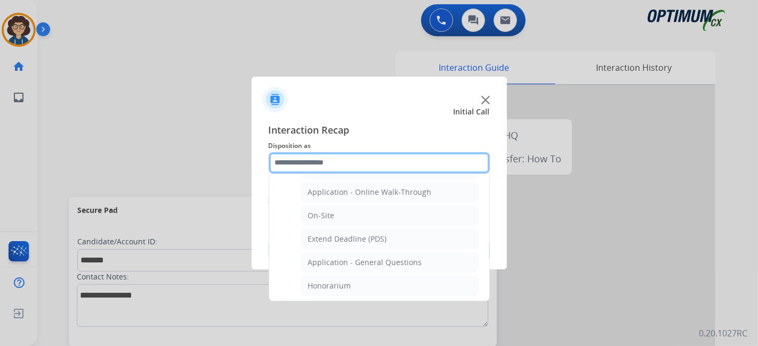
scroll to position [289, 0]
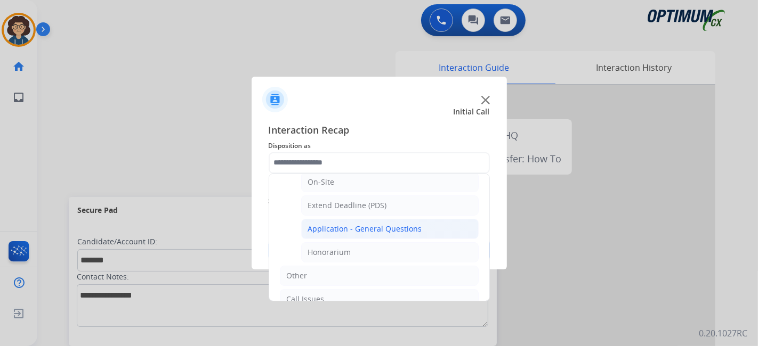
click at [417, 224] on li "Application - General Questions" at bounding box center [389, 229] width 177 height 20
type input "**********"
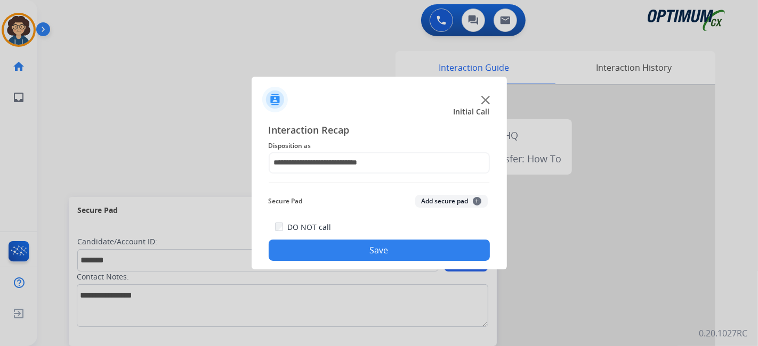
click at [449, 196] on button "Add secure pad +" at bounding box center [451, 201] width 72 height 13
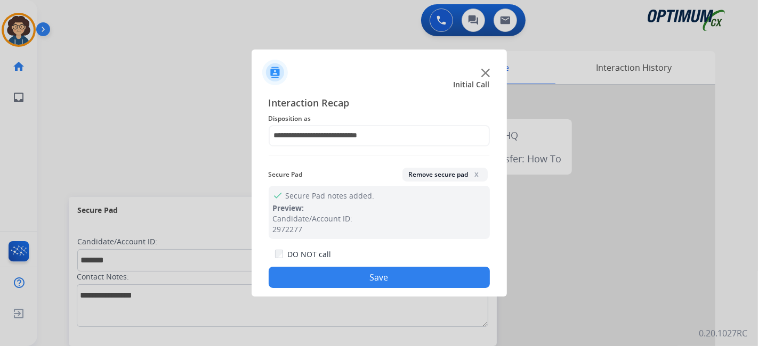
click at [366, 277] on button "Save" at bounding box center [379, 277] width 221 height 21
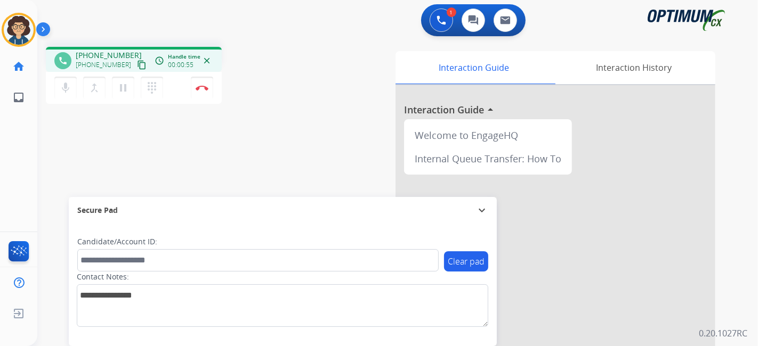
click at [137, 62] on mat-icon "content_copy" at bounding box center [142, 65] width 10 height 10
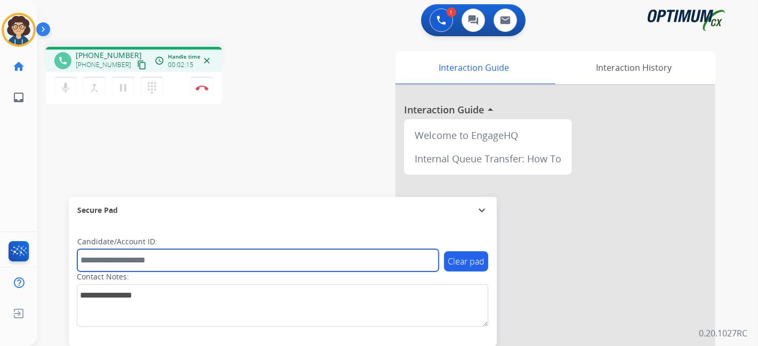
click at [179, 264] on input "text" at bounding box center [257, 260] width 361 height 22
paste input "*******"
type input "*******"
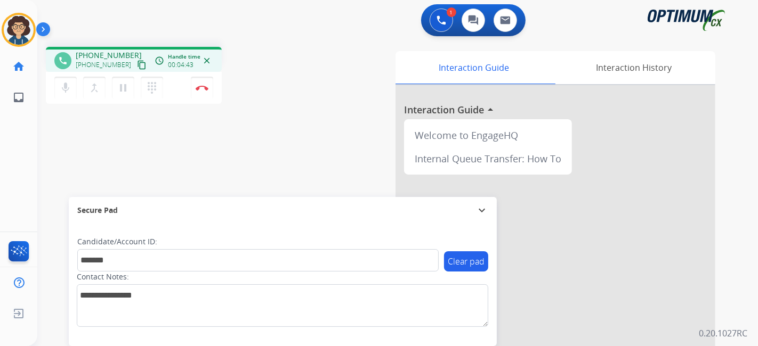
click at [286, 96] on div "phone [PHONE_NUMBER] [PHONE_NUMBER] content_copy access_time Call metrics Queue…" at bounding box center [180, 77] width 268 height 60
click at [207, 91] on button "Disconnect" at bounding box center [202, 88] width 22 height 22
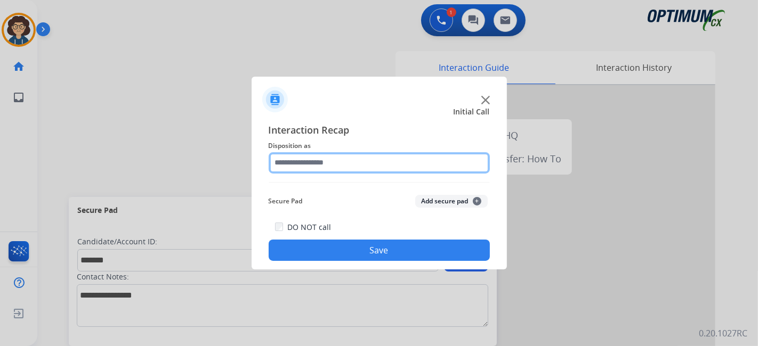
click at [369, 166] on input "text" at bounding box center [379, 162] width 221 height 21
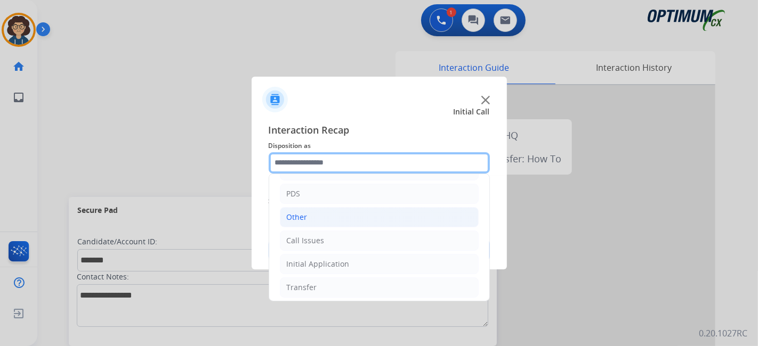
scroll to position [70, 0]
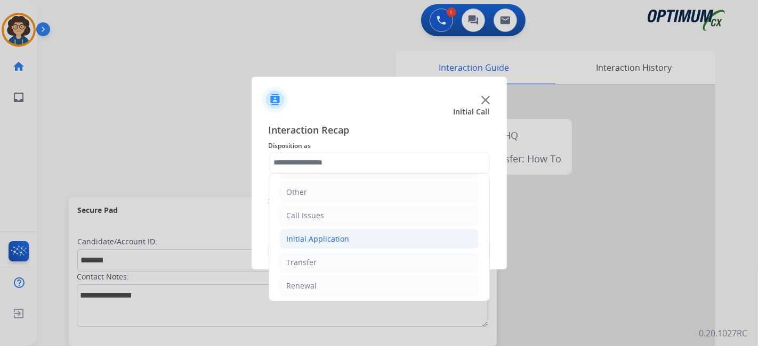
drag, startPoint x: 364, startPoint y: 234, endPoint x: 465, endPoint y: 230, distance: 101.3
click at [364, 233] on li "Initial Application" at bounding box center [379, 239] width 199 height 20
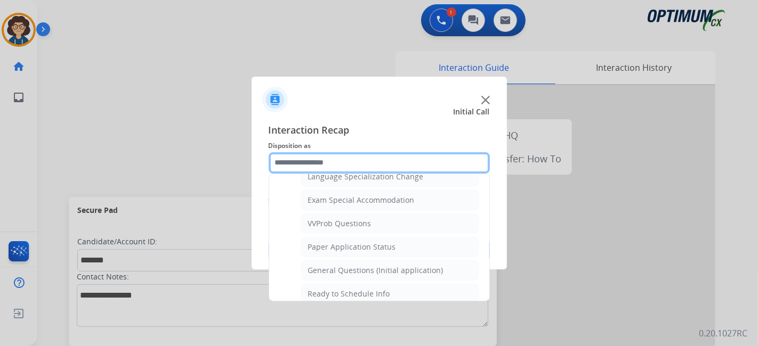
scroll to position [572, 0]
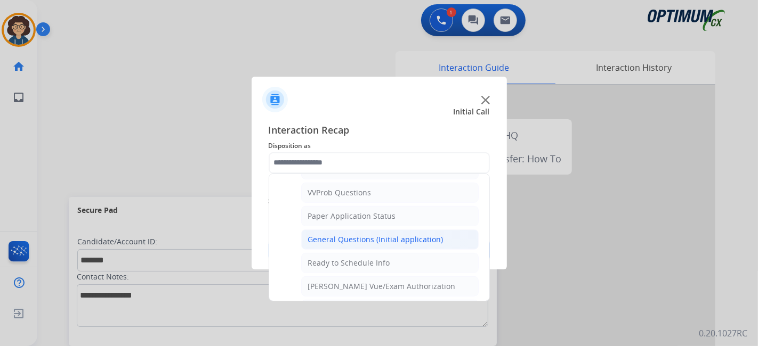
click at [425, 235] on div "General Questions (Initial application)" at bounding box center [375, 240] width 135 height 11
type input "**********"
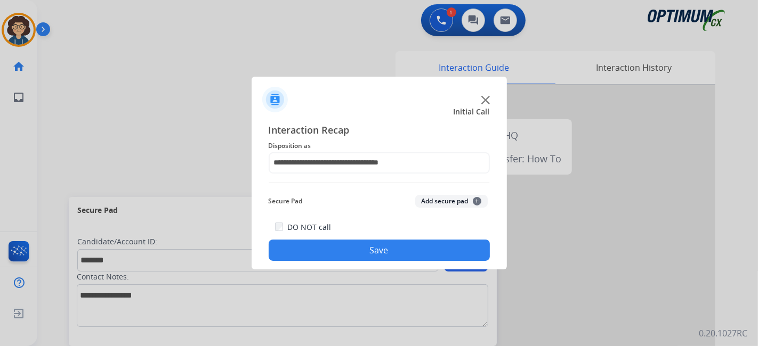
click at [440, 205] on button "Add secure pad +" at bounding box center [451, 201] width 72 height 13
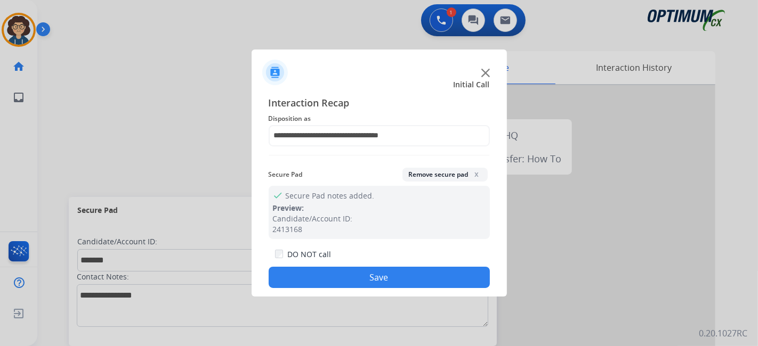
click at [391, 286] on button "Save" at bounding box center [379, 277] width 221 height 21
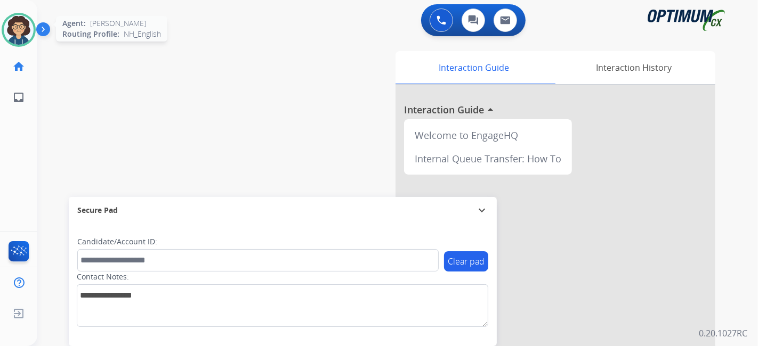
click at [12, 17] on img at bounding box center [19, 30] width 30 height 30
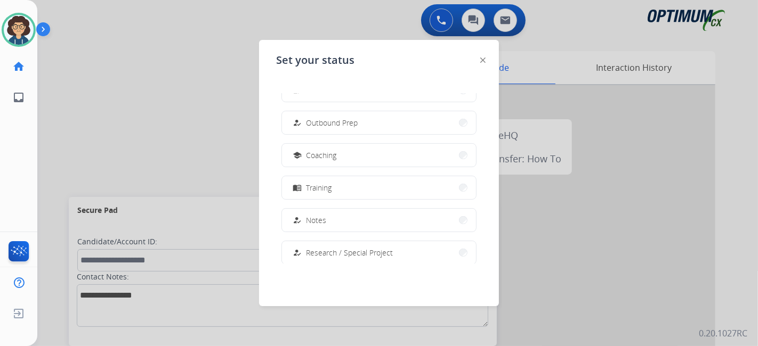
scroll to position [124, 0]
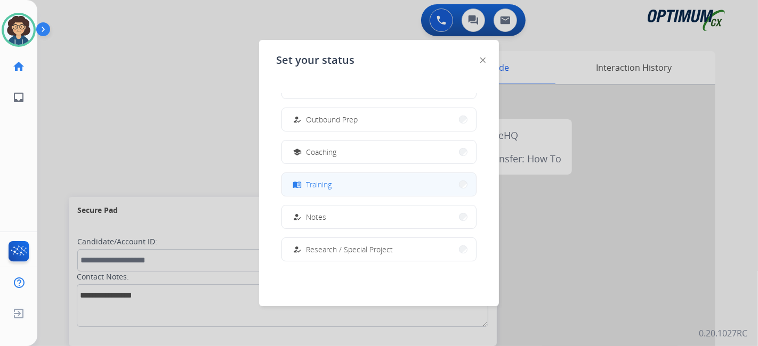
click at [405, 185] on button "menu_book Training" at bounding box center [379, 184] width 194 height 23
